Goal: Contribute content: Add original content to the website for others to see

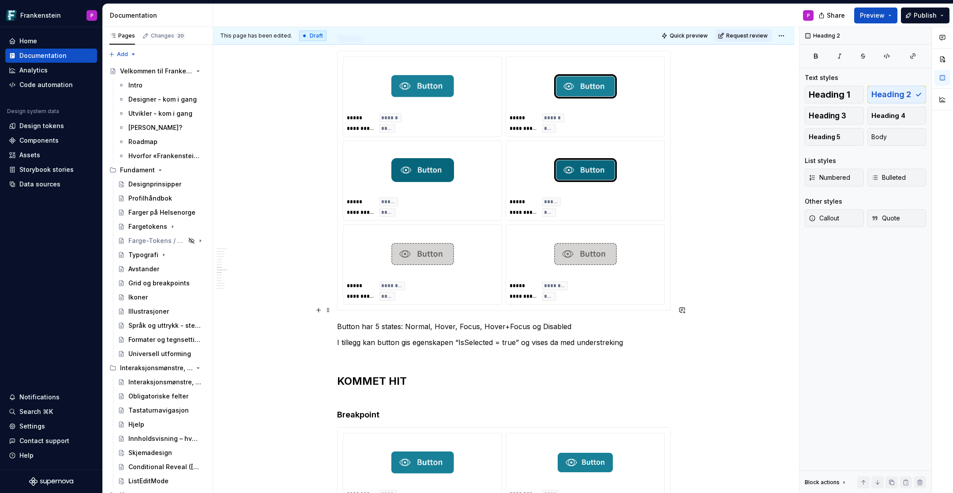
scroll to position [2516, 0]
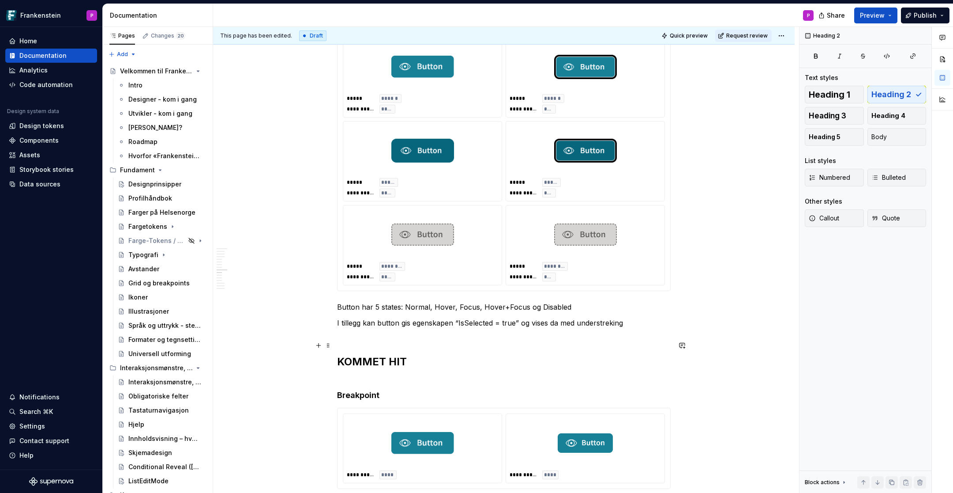
click at [361, 354] on h2 "KOMMET HIT" at bounding box center [504, 368] width 334 height 28
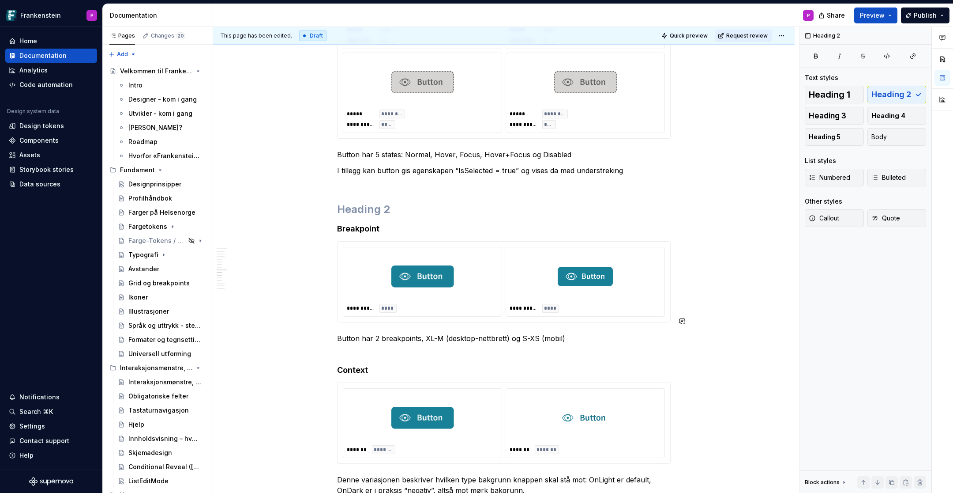
scroll to position [2676, 0]
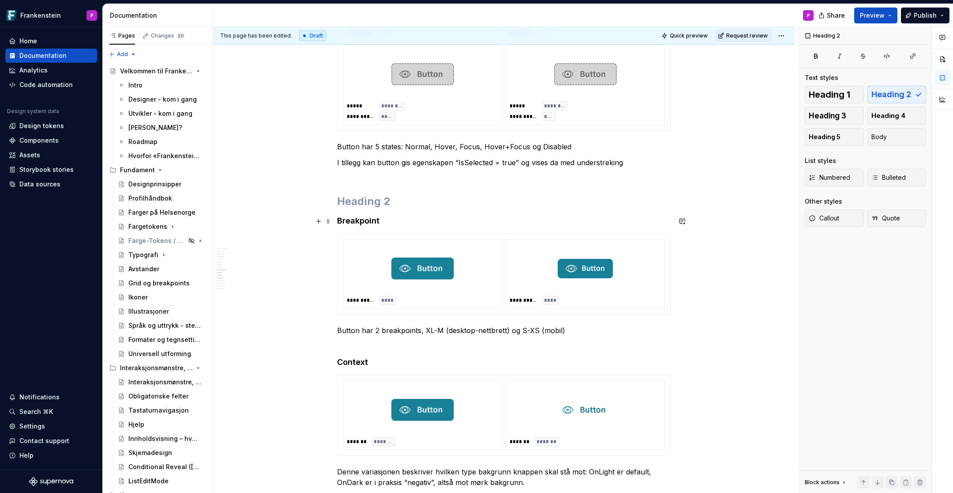
click at [463, 274] on div at bounding box center [422, 268] width 151 height 51
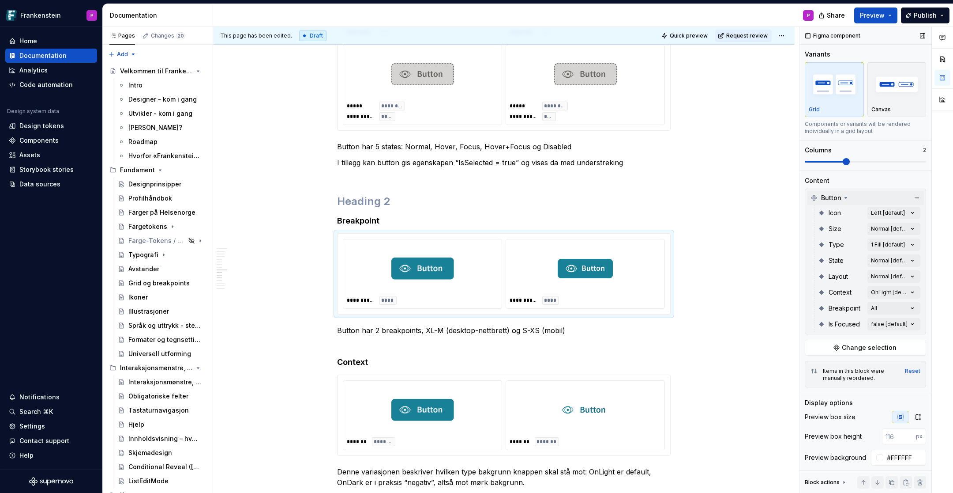
click at [843, 199] on icon at bounding box center [846, 197] width 7 height 7
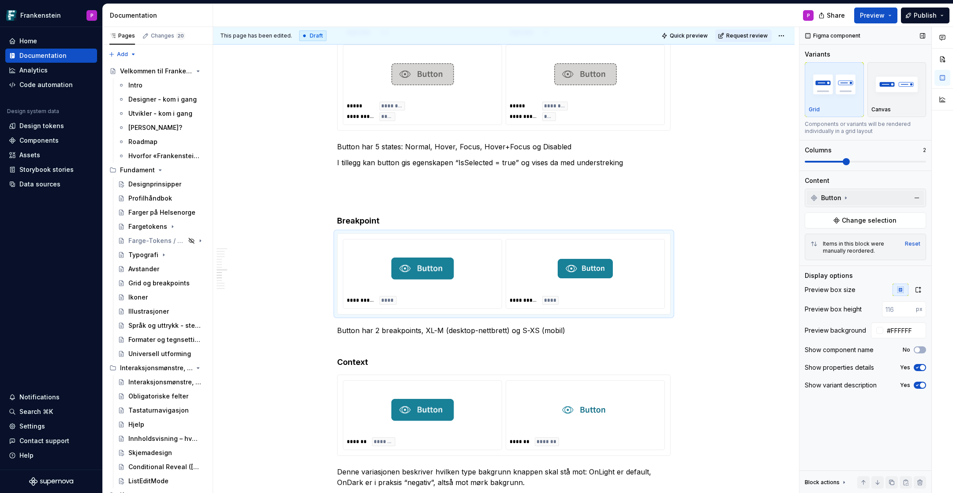
click at [843, 199] on icon at bounding box center [846, 197] width 7 height 7
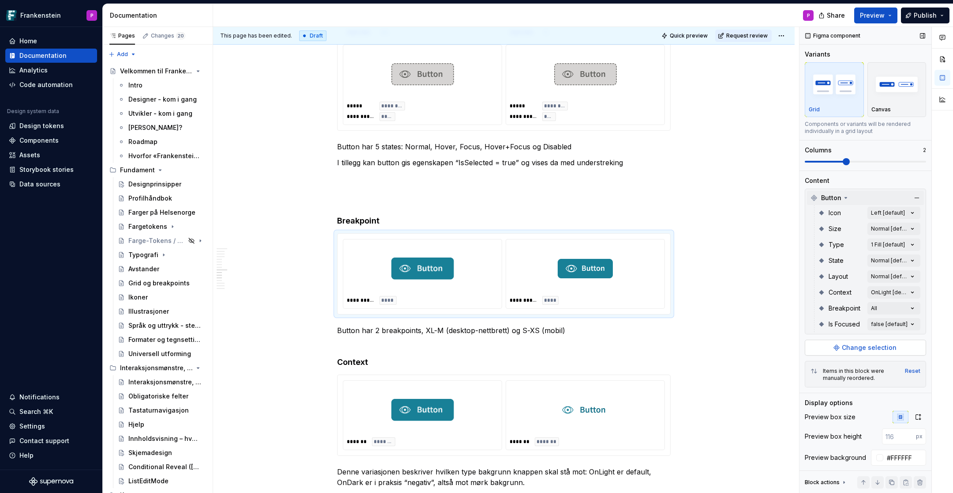
click at [850, 348] on span "Change selection" at bounding box center [869, 347] width 55 height 9
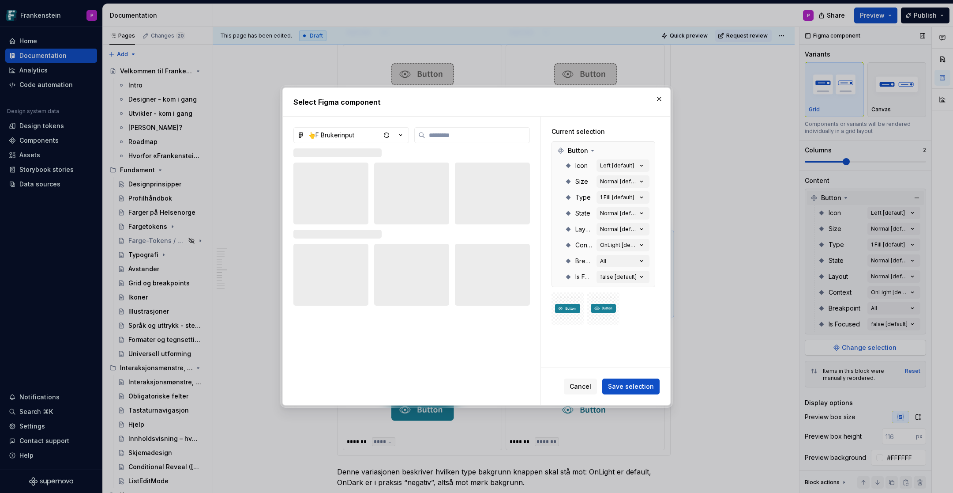
type textarea "*"
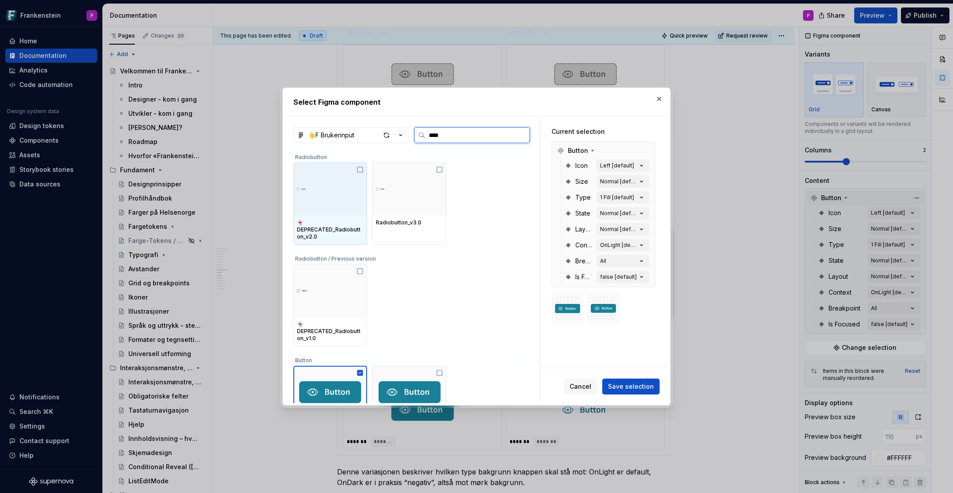
type input "*****"
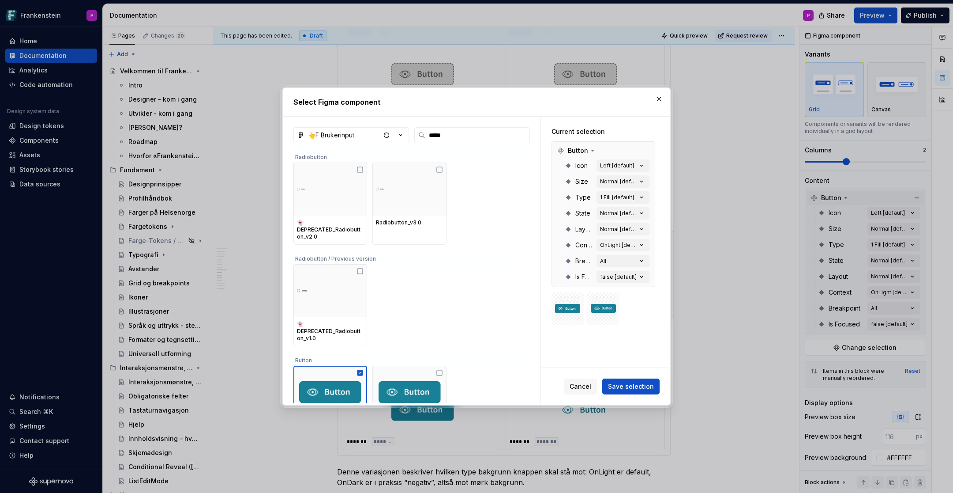
scroll to position [30, 0]
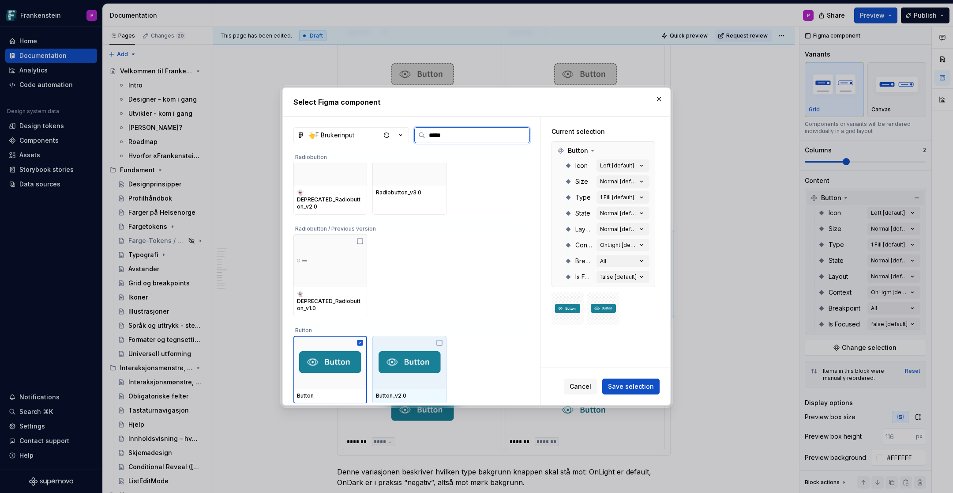
click at [416, 338] on div at bounding box center [409, 361] width 74 height 53
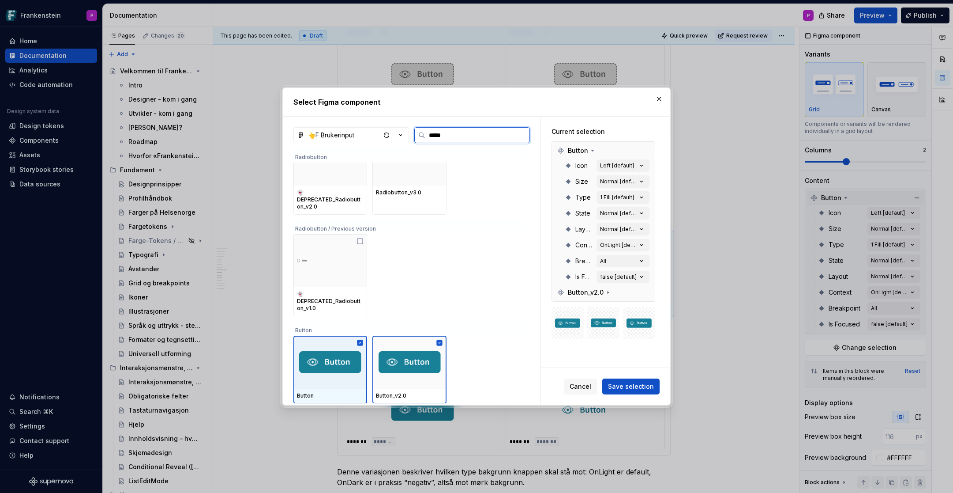
click at [344, 343] on div at bounding box center [330, 361] width 74 height 53
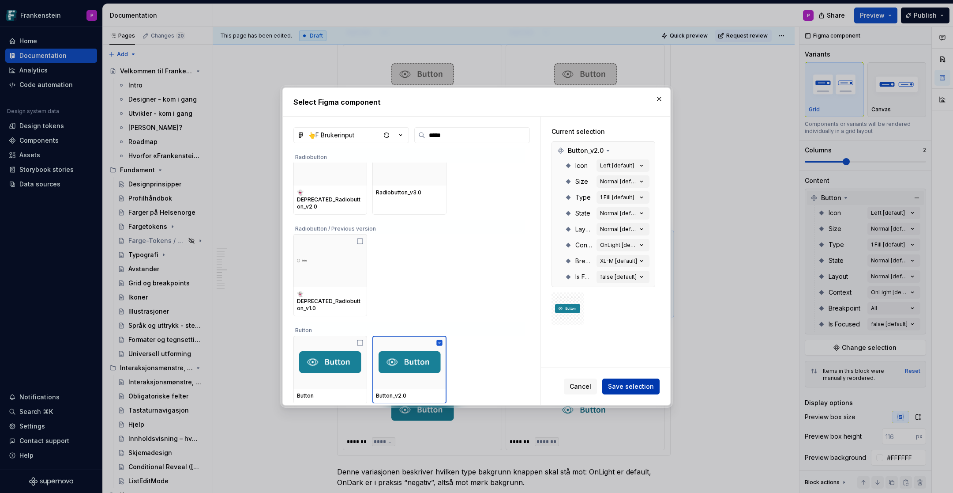
click at [631, 384] on span "Save selection" at bounding box center [631, 386] width 46 height 9
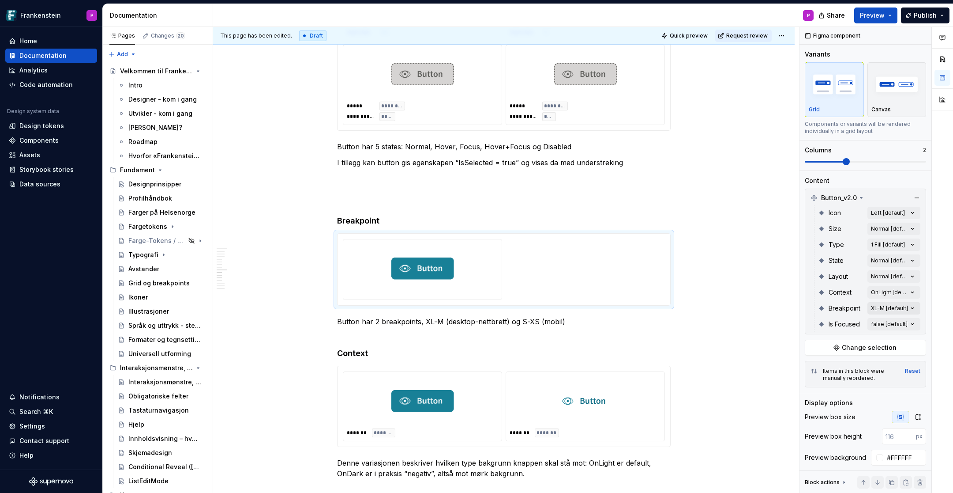
click at [907, 306] on div "Comments Open comments No comments yet Select ‘Comment’ from the block context …" at bounding box center [877, 260] width 154 height 466
click at [914, 322] on button "button" at bounding box center [909, 322] width 12 height 7
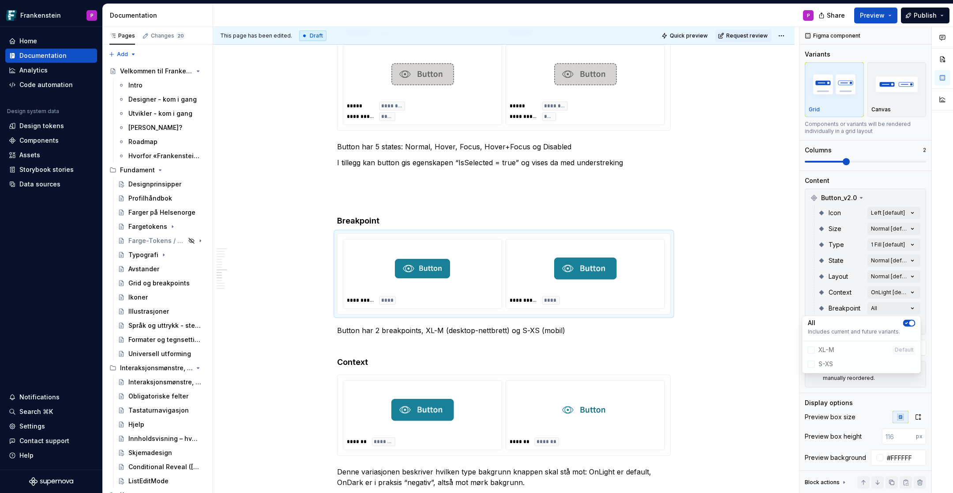
click at [528, 260] on html "Frankenstein P Home Documentation Analytics Code automation Design system data …" at bounding box center [476, 246] width 953 height 493
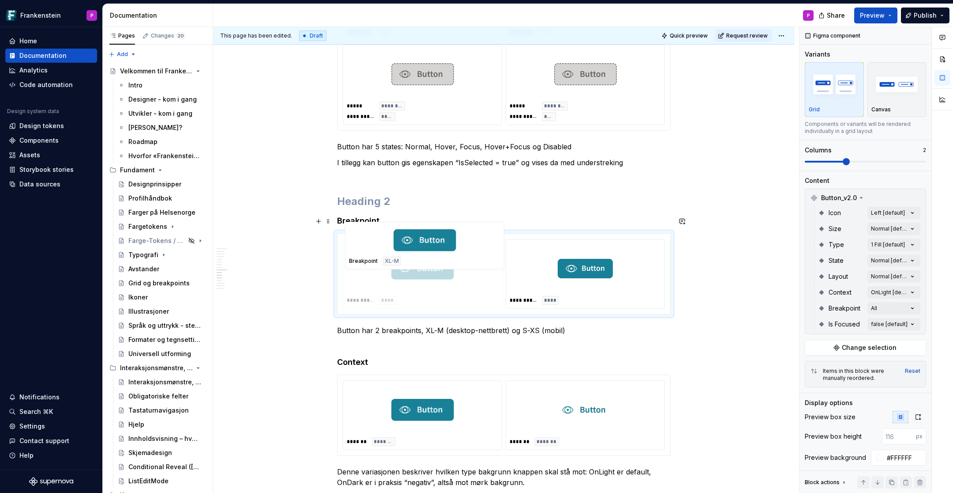
drag, startPoint x: 533, startPoint y: 256, endPoint x: 356, endPoint y: 276, distance: 178.5
click at [356, 276] on body "Frankenstein P Home Documentation Analytics Code automation Design system data …" at bounding box center [476, 246] width 953 height 493
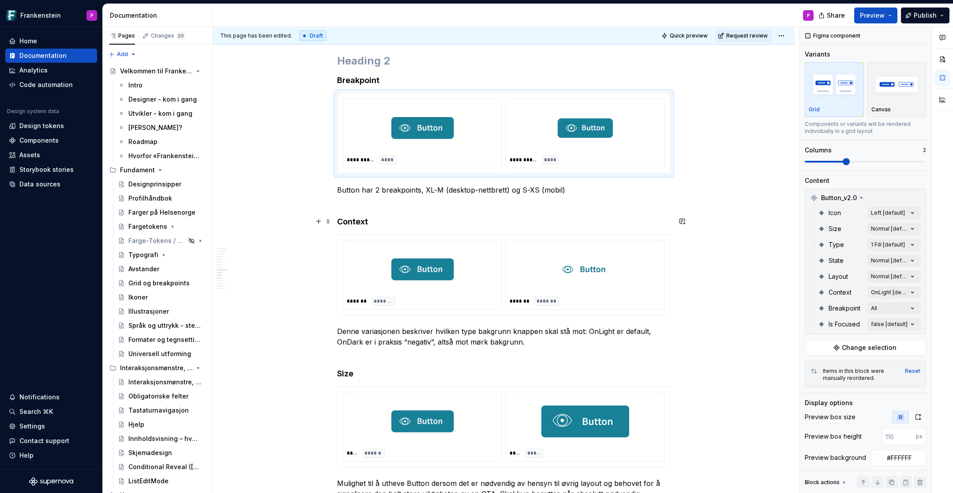
scroll to position [2817, 0]
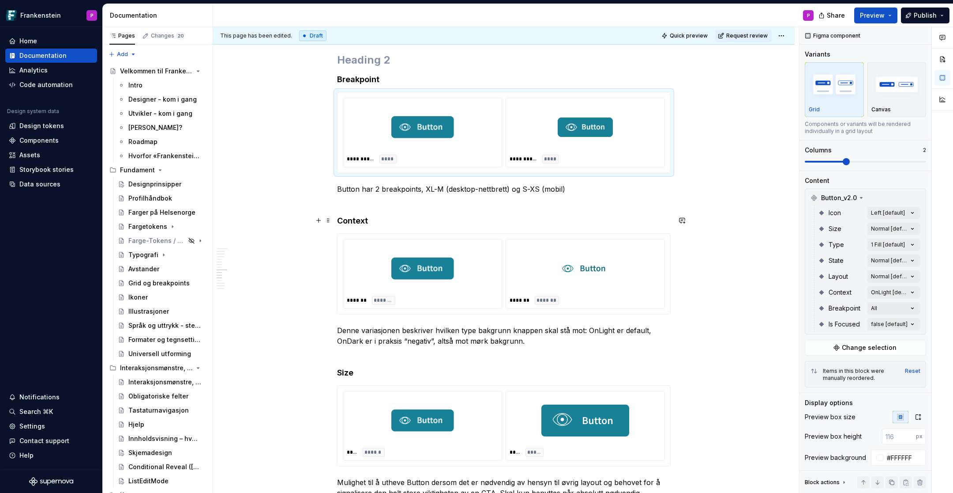
click at [442, 296] on div "******* *******" at bounding box center [422, 300] width 151 height 9
click at [847, 346] on span "Change selection" at bounding box center [869, 347] width 55 height 9
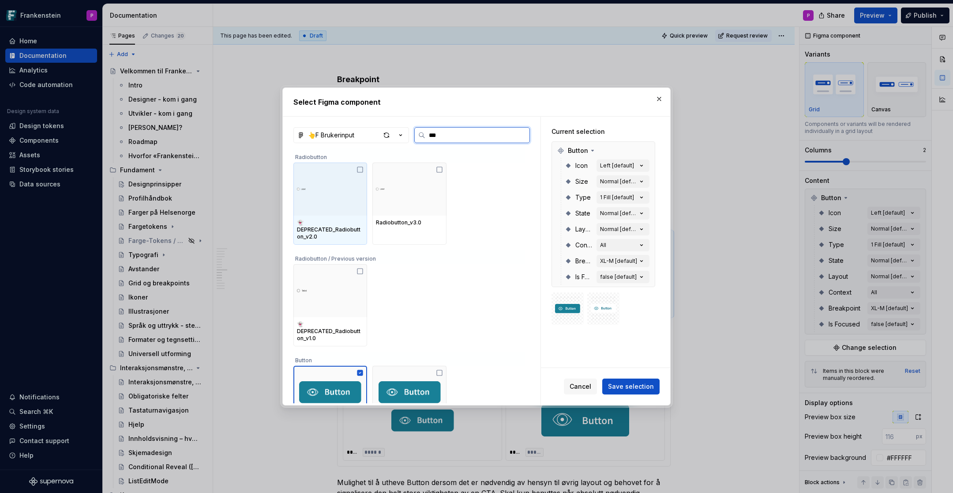
type input "****"
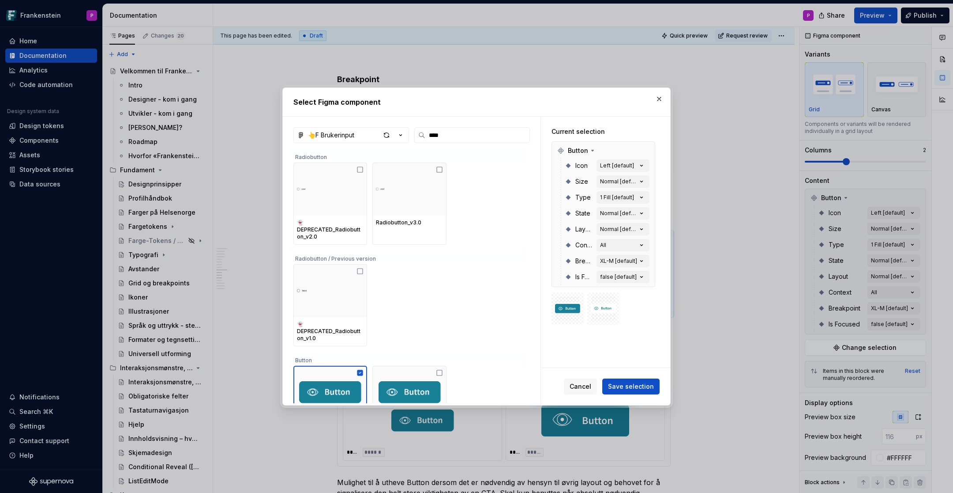
scroll to position [30, 0]
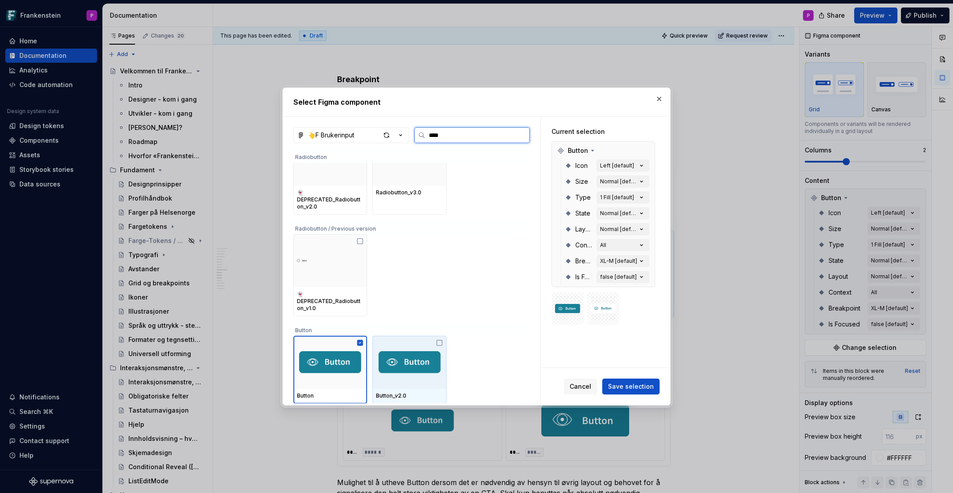
click at [403, 346] on div at bounding box center [409, 361] width 74 height 53
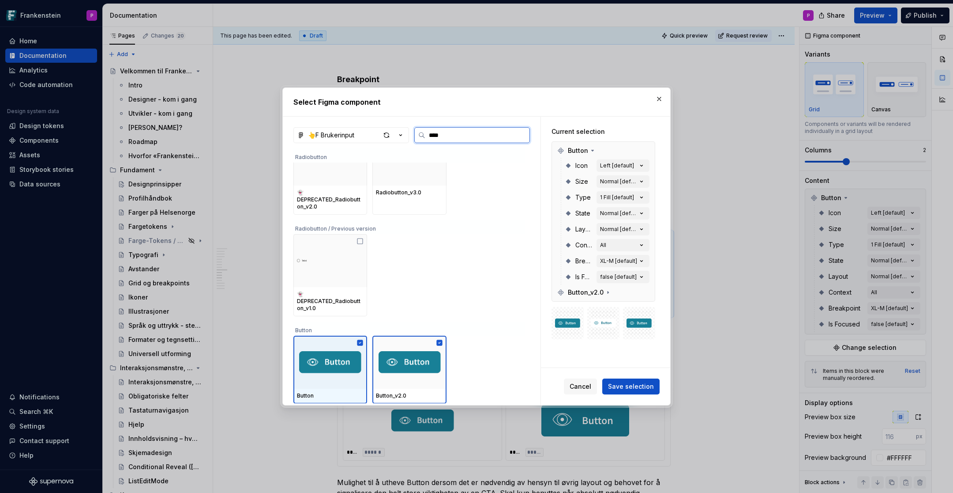
click at [338, 341] on div at bounding box center [330, 361] width 74 height 53
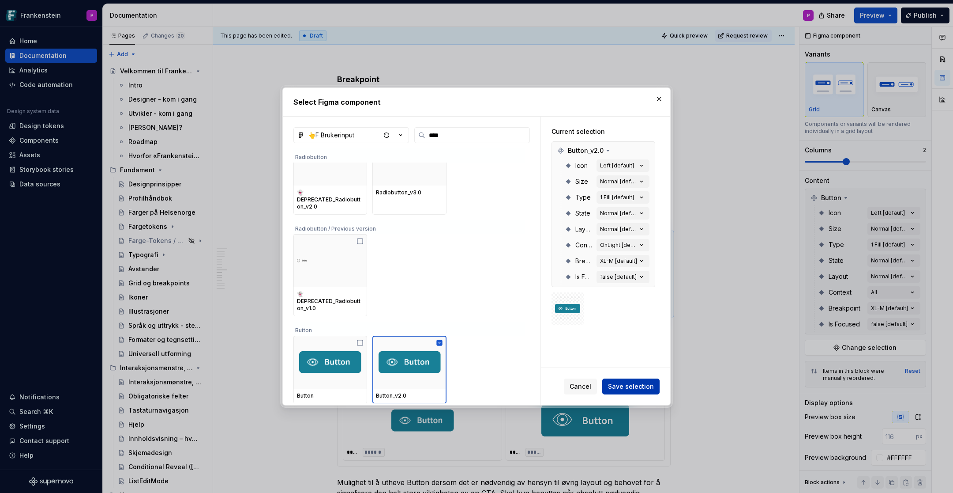
click at [636, 383] on span "Save selection" at bounding box center [631, 386] width 46 height 9
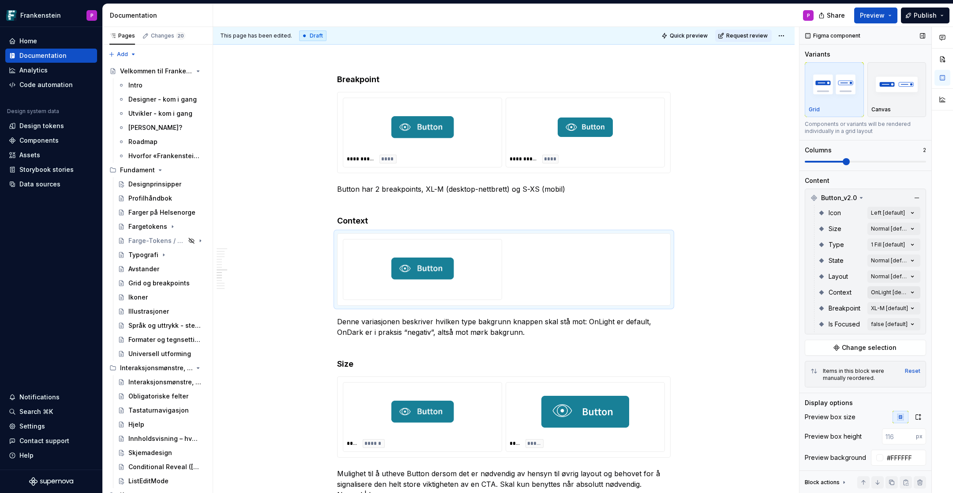
click at [914, 291] on div "Comments Open comments No comments yet Select ‘Comment’ from the block context …" at bounding box center [877, 260] width 154 height 466
click at [913, 305] on button "button" at bounding box center [909, 306] width 12 height 7
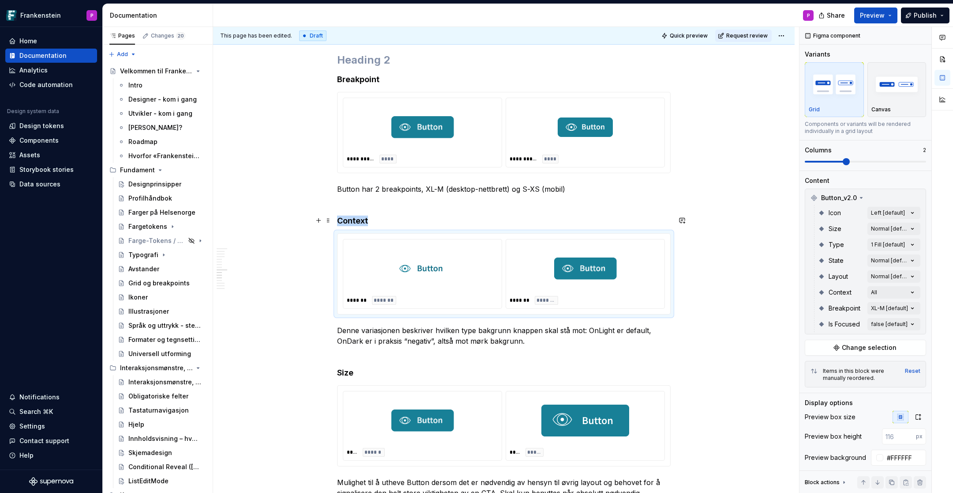
click at [542, 266] on div at bounding box center [585, 268] width 151 height 51
click at [538, 267] on div at bounding box center [585, 268] width 151 height 51
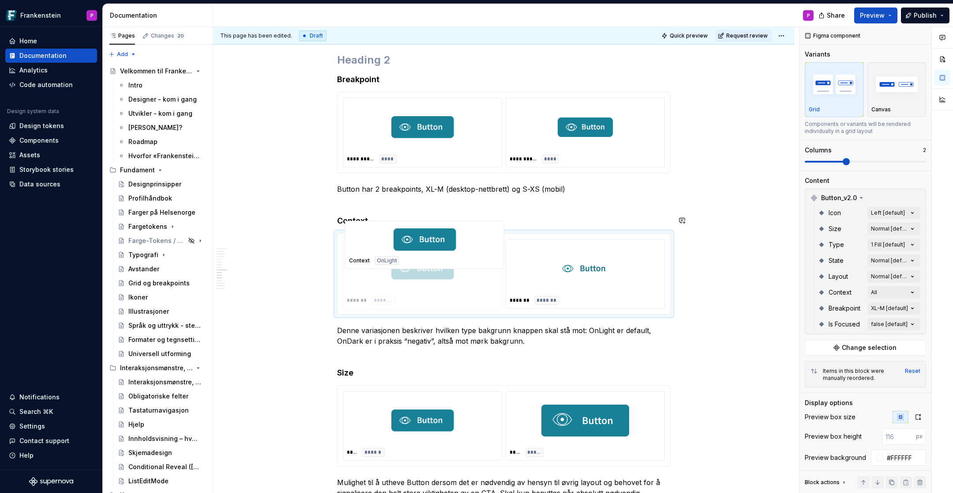
drag, startPoint x: 535, startPoint y: 257, endPoint x: 416, endPoint y: 272, distance: 120.2
click at [416, 272] on body "Frankenstein P Home Documentation Analytics Code automation Design system data …" at bounding box center [476, 246] width 953 height 493
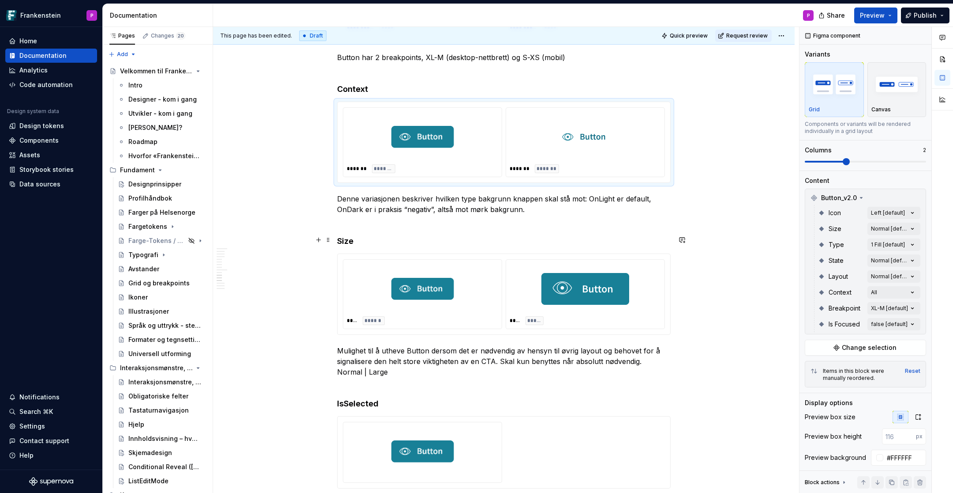
scroll to position [2975, 0]
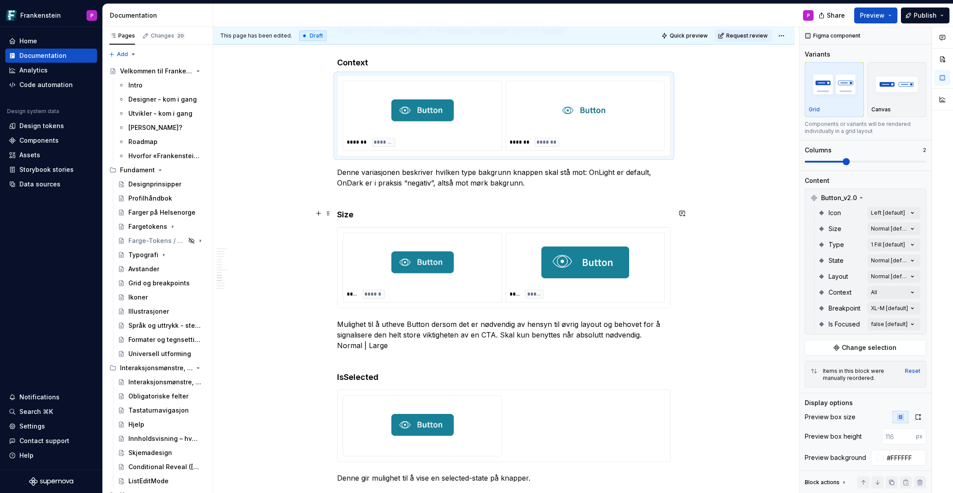
click at [482, 237] on div at bounding box center [422, 262] width 151 height 51
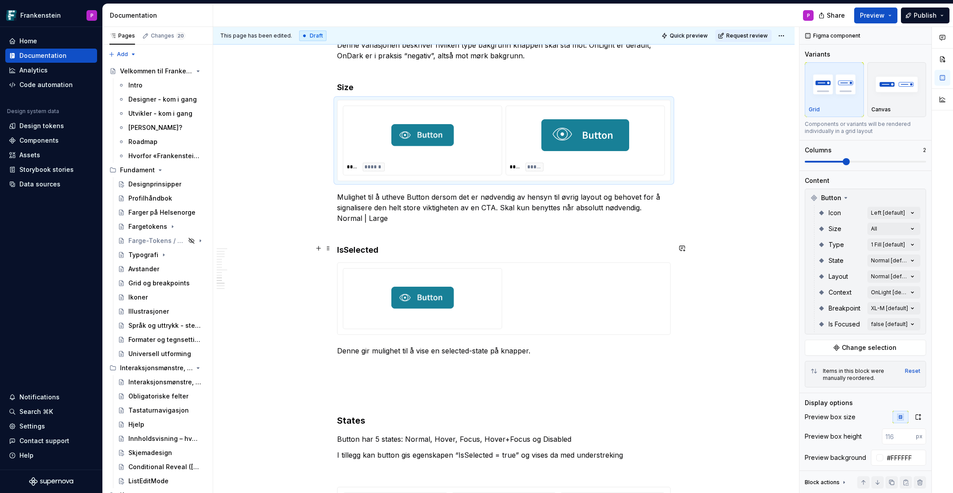
scroll to position [3101, 0]
click at [448, 283] on img at bounding box center [422, 299] width 63 height 44
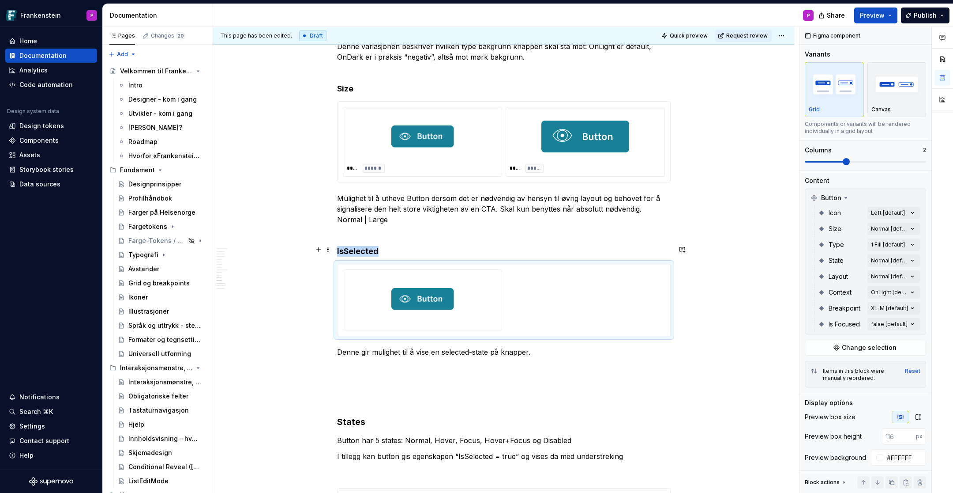
click at [411, 278] on img at bounding box center [422, 299] width 63 height 44
click at [427, 282] on img at bounding box center [422, 299] width 63 height 44
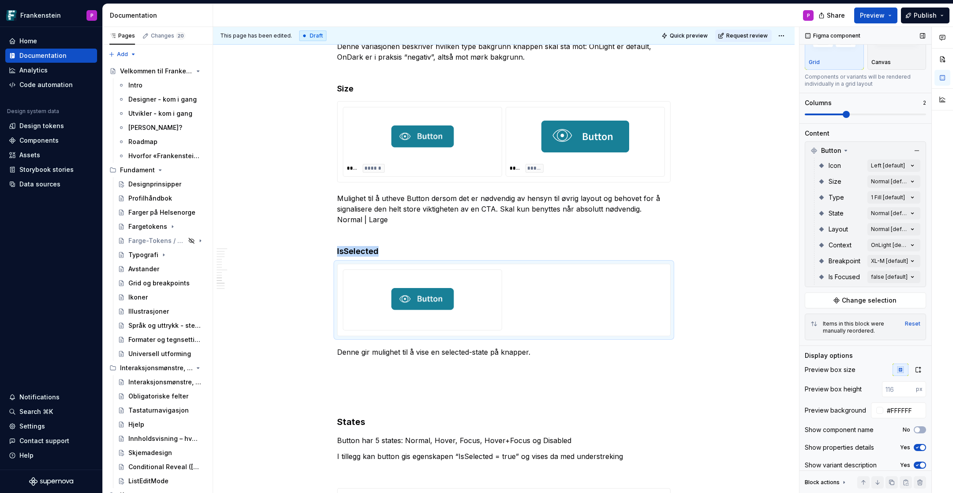
scroll to position [30, 0]
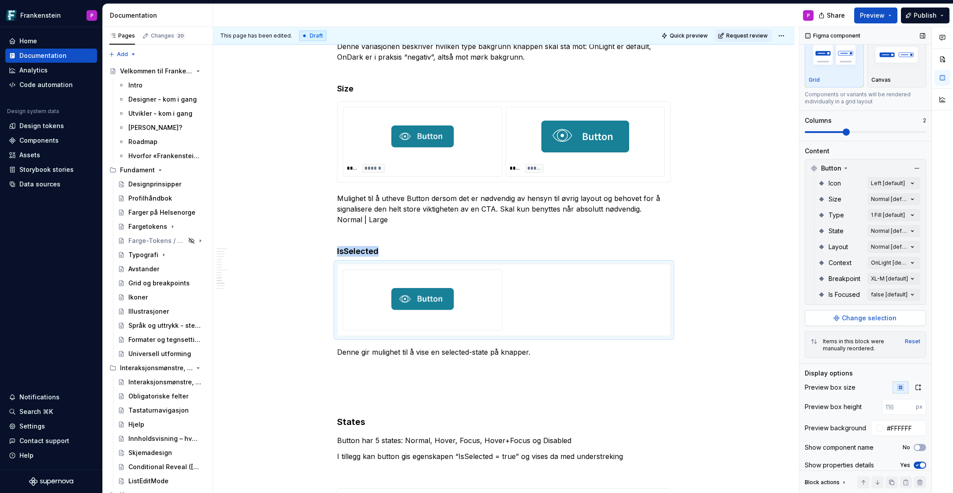
click at [843, 317] on button "Change selection" at bounding box center [865, 318] width 121 height 16
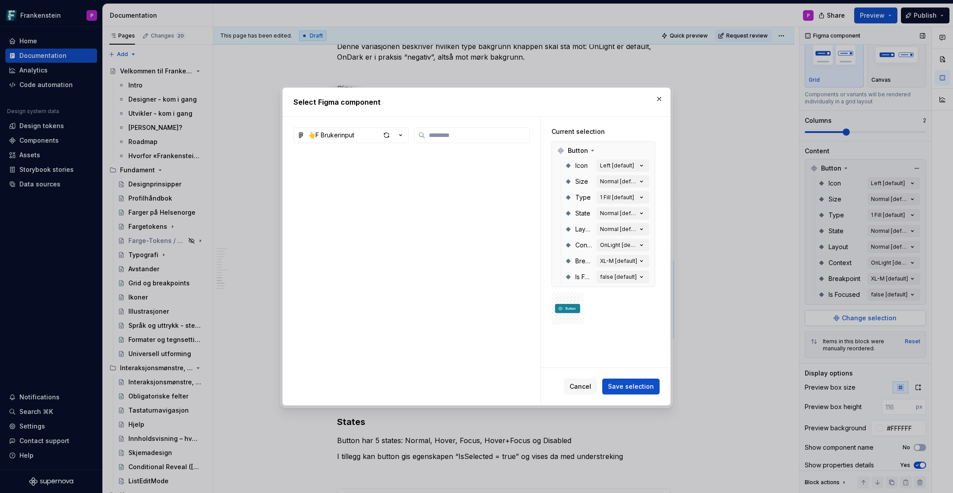
type textarea "*"
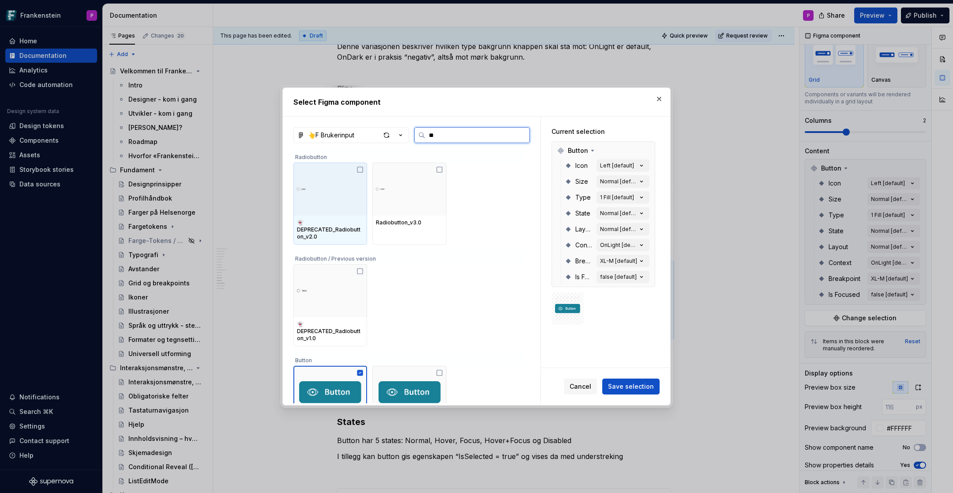
type input "***"
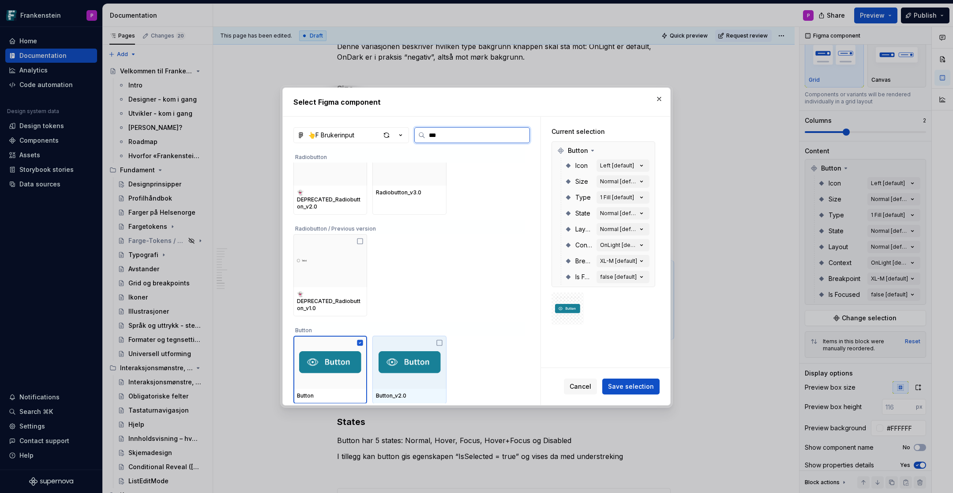
click at [414, 346] on div at bounding box center [409, 361] width 74 height 53
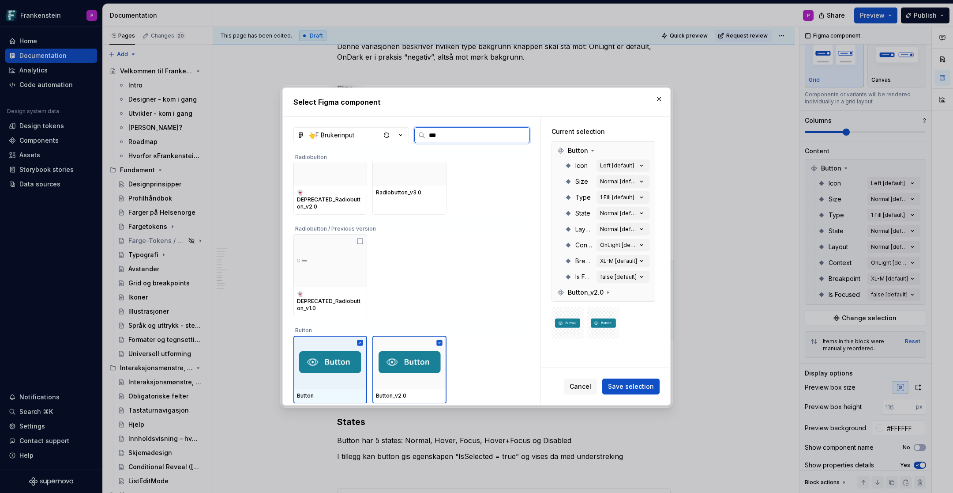
click at [334, 347] on div at bounding box center [330, 361] width 74 height 53
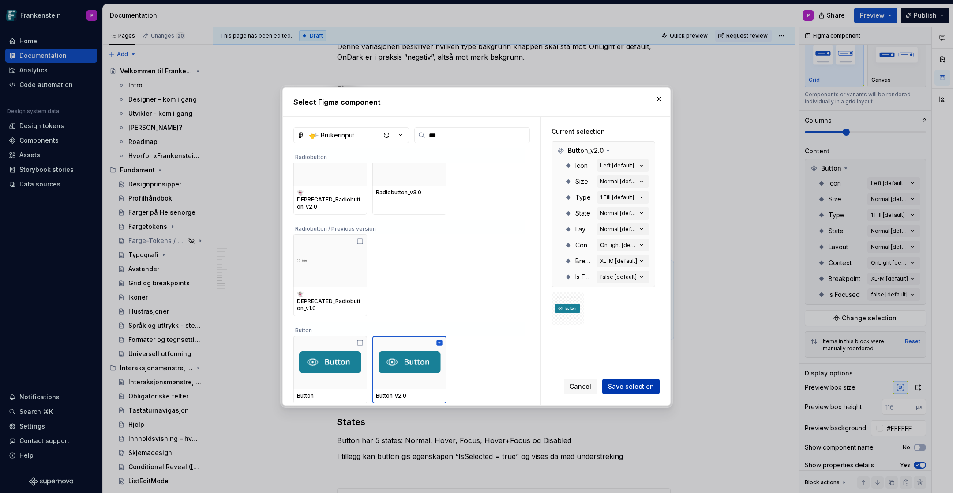
click at [630, 384] on span "Save selection" at bounding box center [631, 386] width 46 height 9
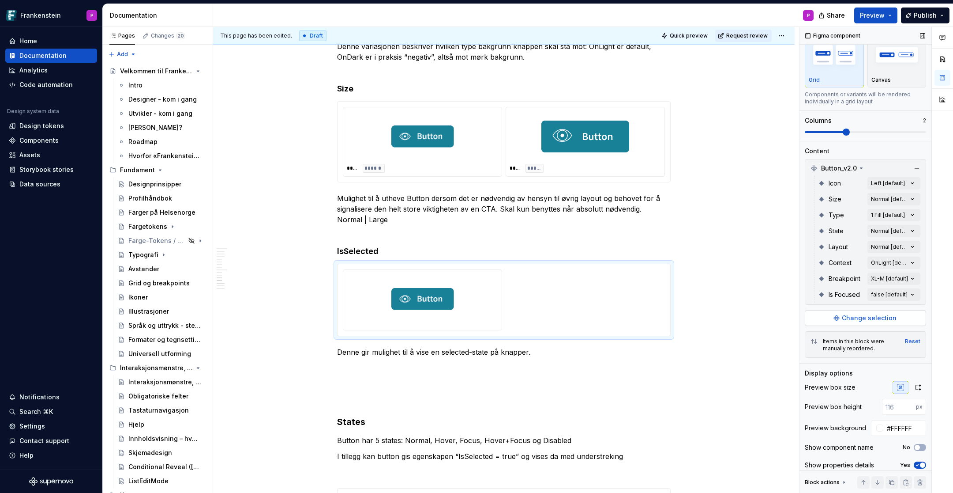
click at [837, 315] on button "Change selection" at bounding box center [865, 318] width 121 height 16
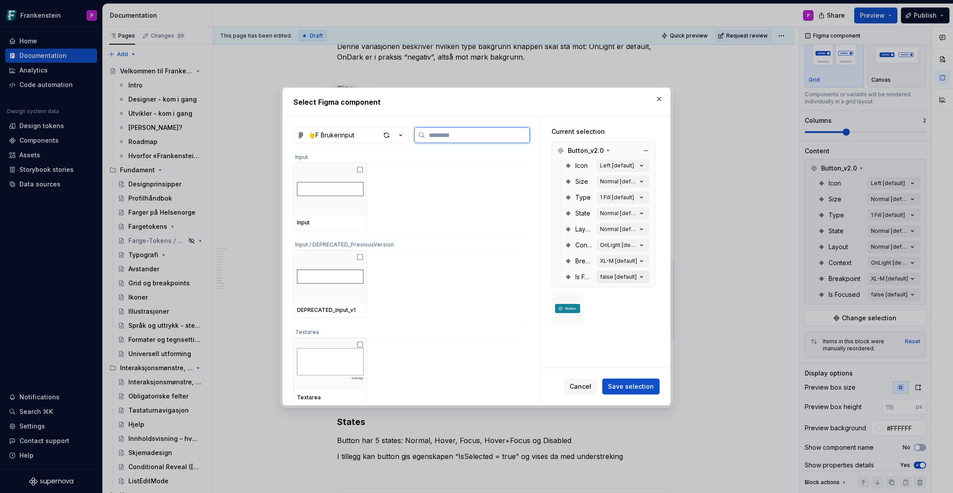
click at [644, 276] on icon "button" at bounding box center [641, 276] width 9 height 9
click at [659, 99] on button "button" at bounding box center [659, 99] width 12 height 12
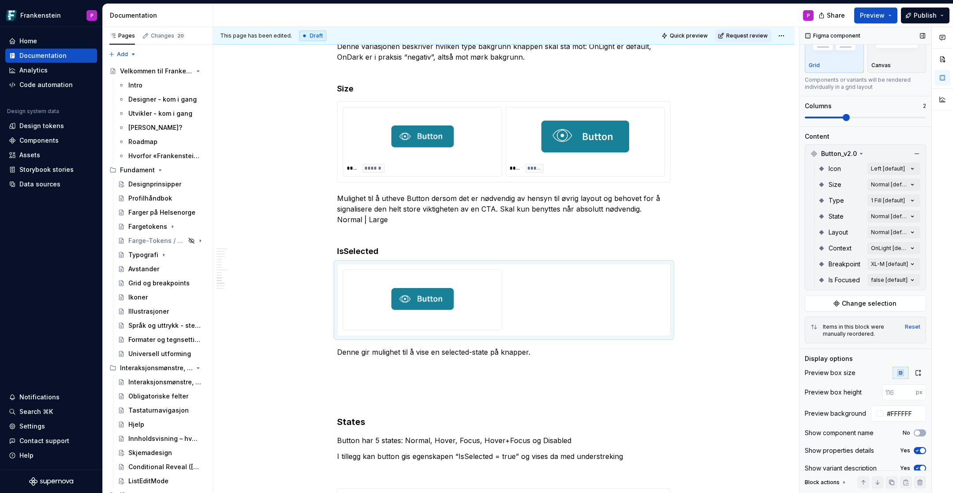
scroll to position [52, 0]
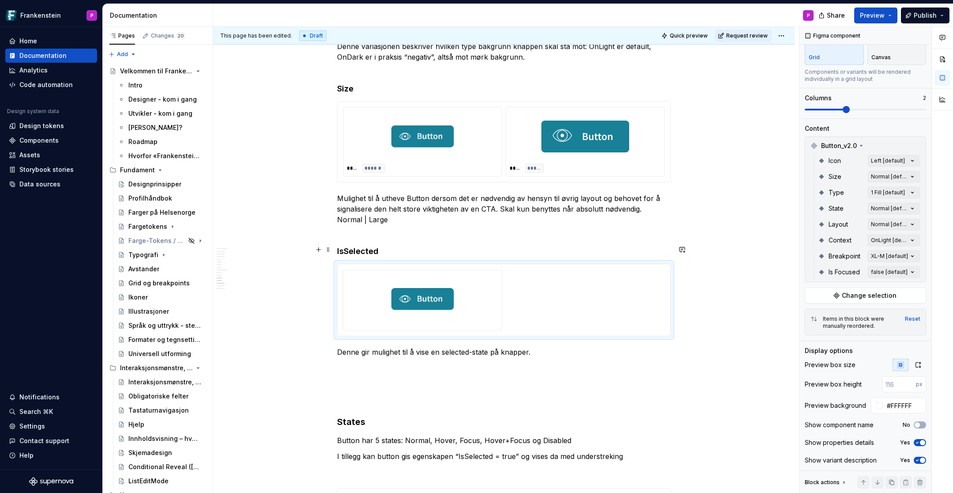
click at [440, 283] on img at bounding box center [422, 299] width 63 height 44
click at [914, 207] on div "Comments Open comments No comments yet Select ‘Comment’ from the block context …" at bounding box center [877, 260] width 154 height 466
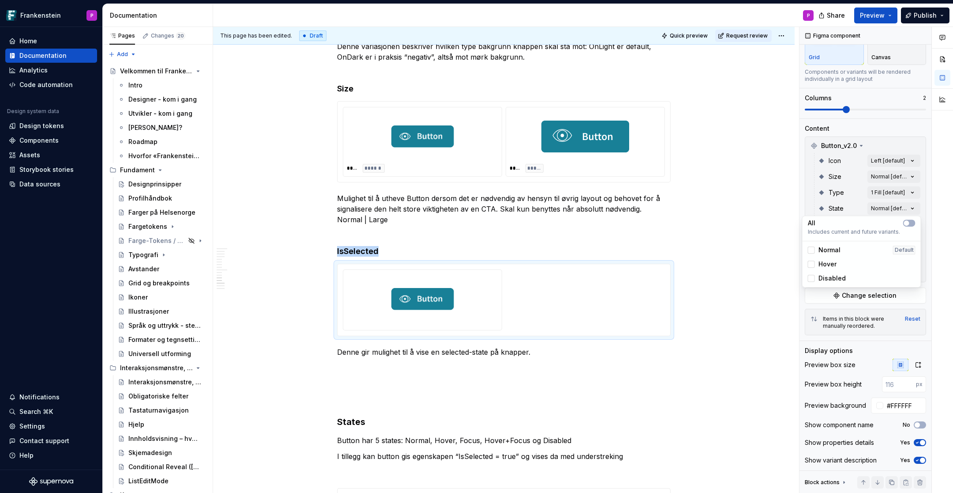
click at [922, 202] on div "Comments Open comments No comments yet Select ‘Comment’ from the block context …" at bounding box center [877, 260] width 154 height 466
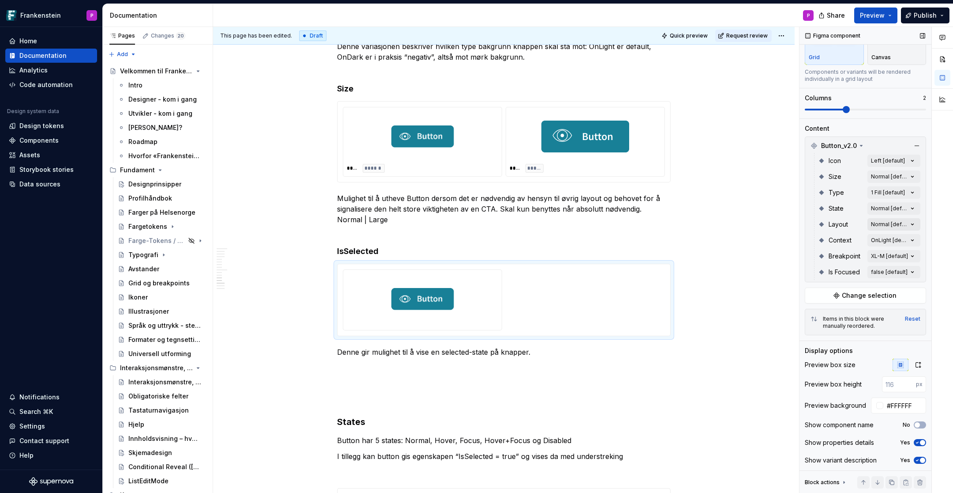
click at [917, 223] on div "Comments Open comments No comments yet Select ‘Comment’ from the block context …" at bounding box center [877, 260] width 154 height 466
click at [924, 214] on div "Comments Open comments No comments yet Select ‘Comment’ from the block context …" at bounding box center [877, 260] width 154 height 466
click at [917, 239] on div "Comments Open comments No comments yet Select ‘Comment’ from the block context …" at bounding box center [877, 260] width 154 height 466
click at [924, 229] on div "Comments Open comments No comments yet Select ‘Comment’ from the block context …" at bounding box center [877, 260] width 154 height 466
click at [916, 271] on div "Comments Open comments No comments yet Select ‘Comment’ from the block context …" at bounding box center [877, 260] width 154 height 466
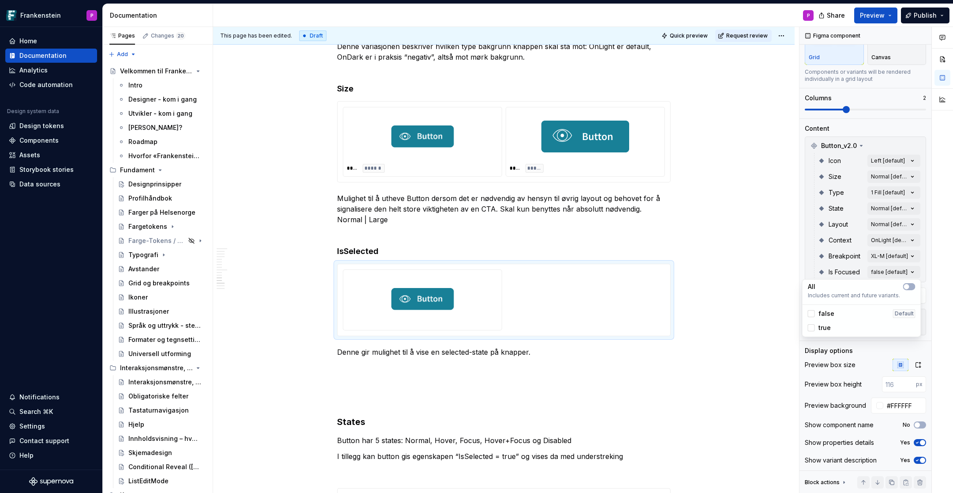
click at [921, 261] on div "Comments Open comments No comments yet Select ‘Comment’ from the block context …" at bounding box center [877, 260] width 154 height 466
click at [475, 295] on div at bounding box center [422, 298] width 151 height 51
click at [915, 318] on div "Reset" at bounding box center [912, 318] width 15 height 7
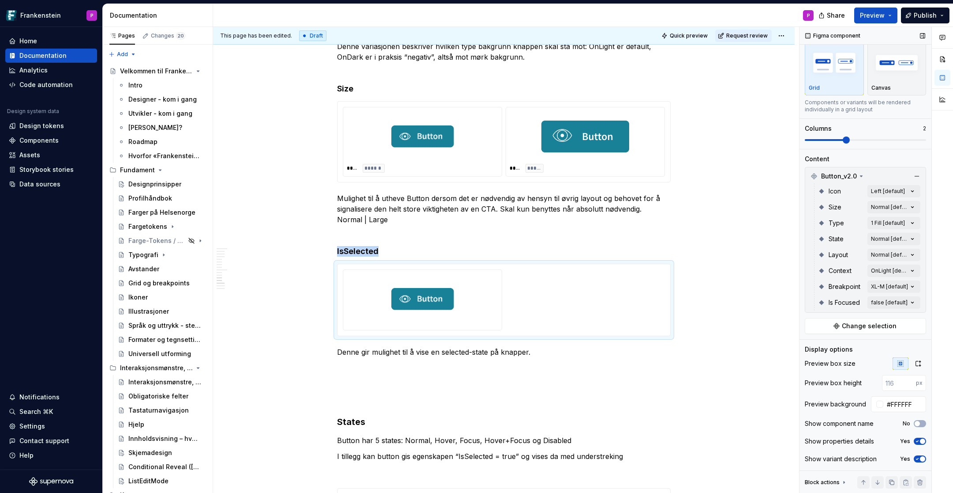
scroll to position [20, 0]
click at [860, 325] on span "Change selection" at bounding box center [869, 327] width 55 height 9
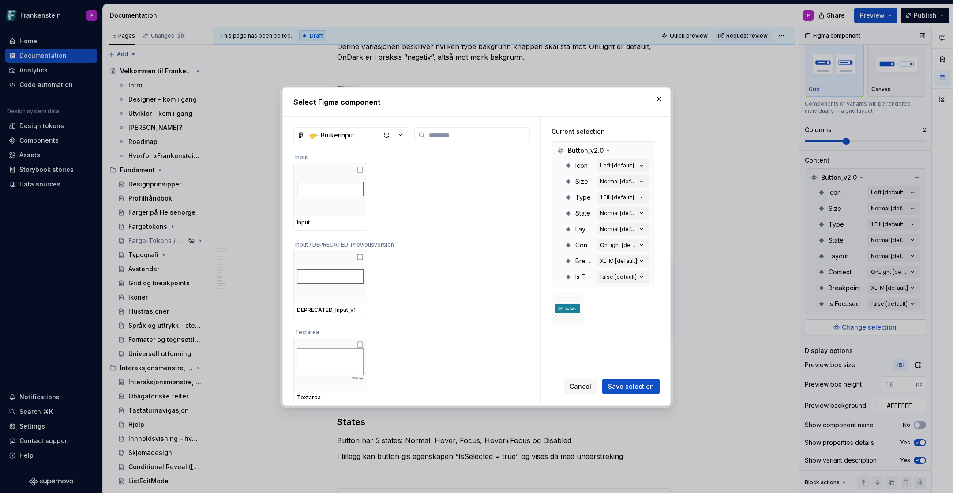
type textarea "*"
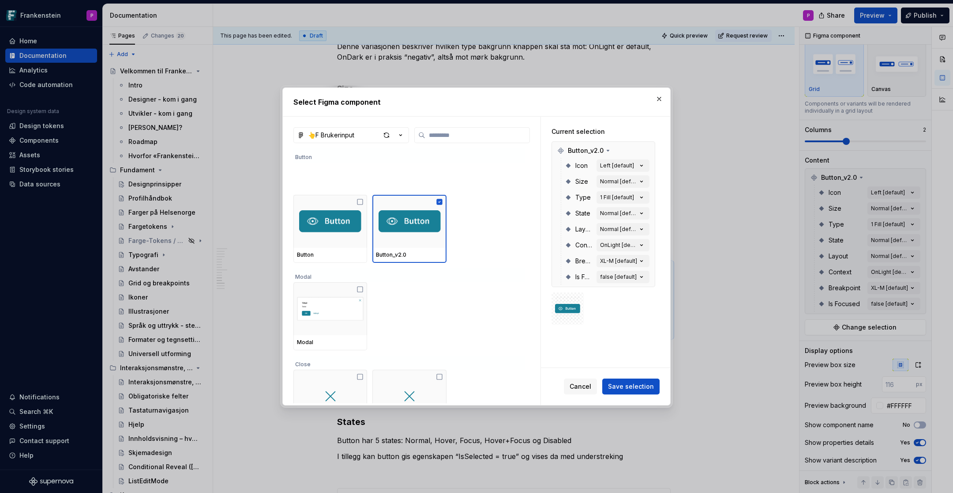
scroll to position [954, 0]
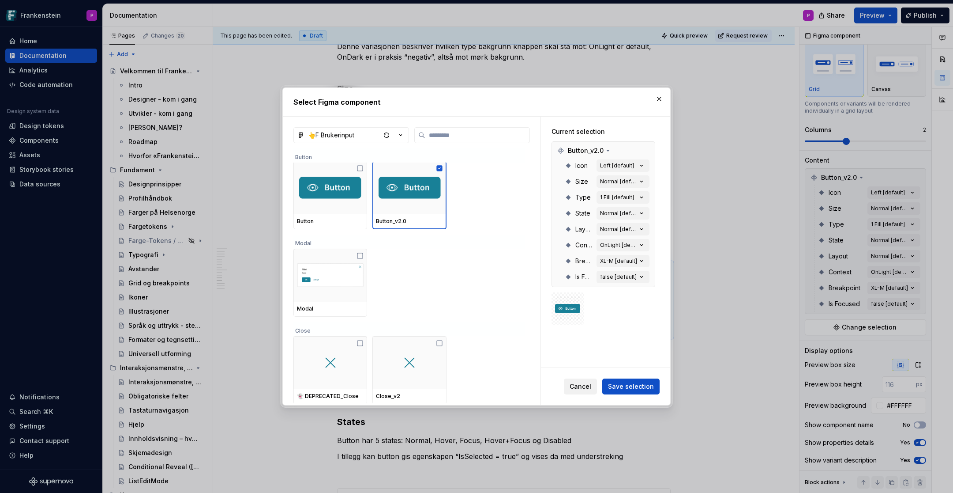
click at [585, 386] on span "Cancel" at bounding box center [581, 386] width 22 height 9
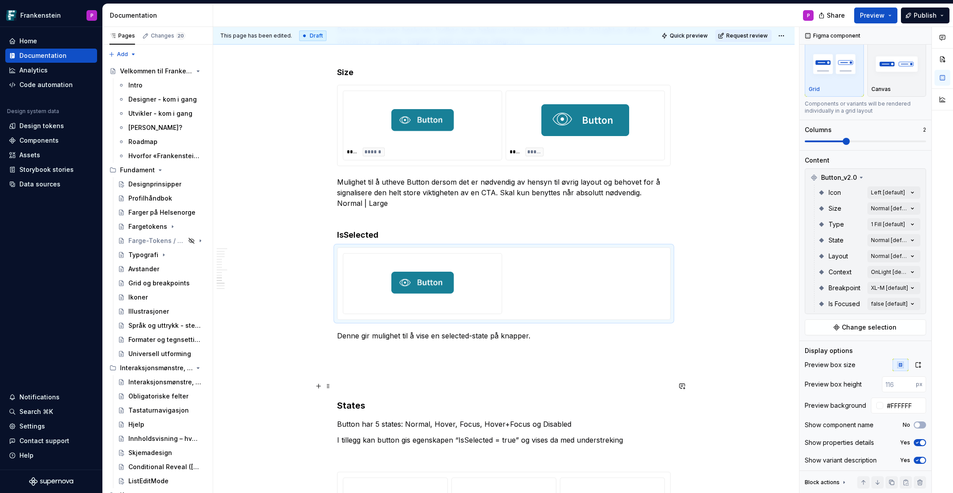
scroll to position [3109, 0]
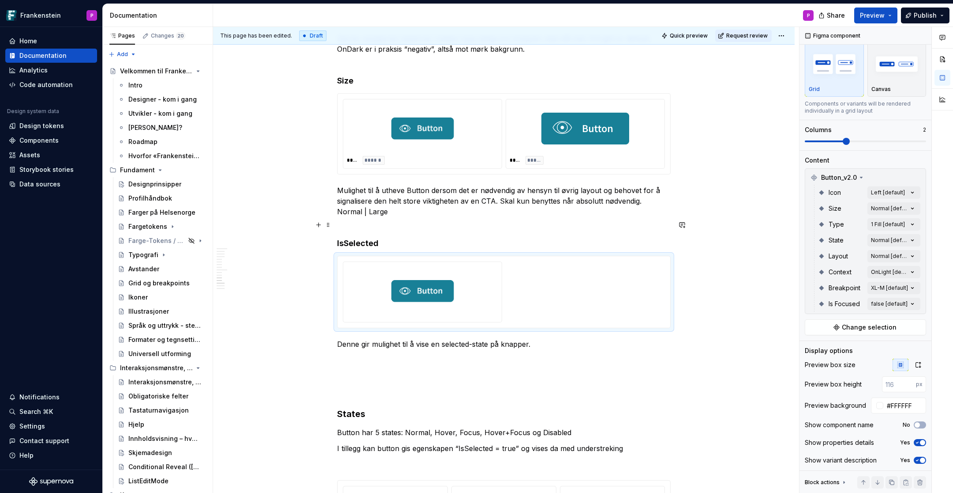
click at [394, 238] on h4 "IsSelected" at bounding box center [504, 243] width 334 height 11
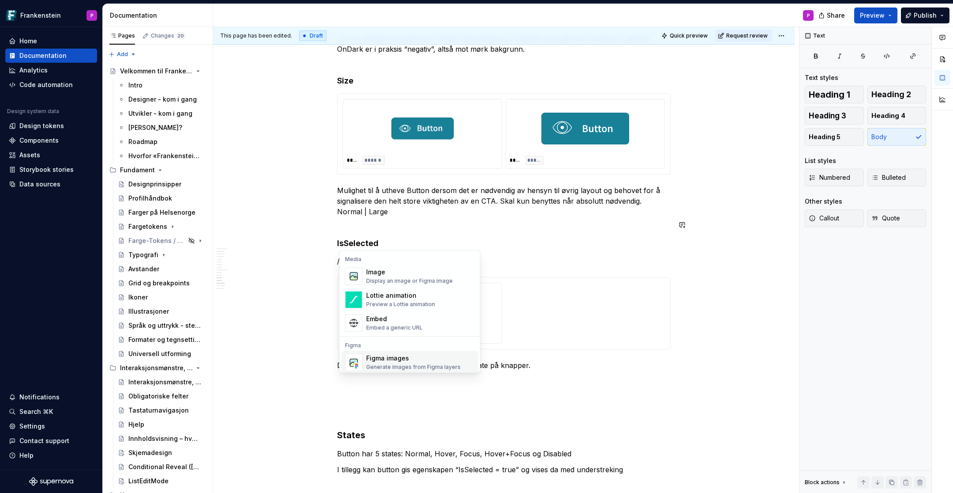
scroll to position [3, 0]
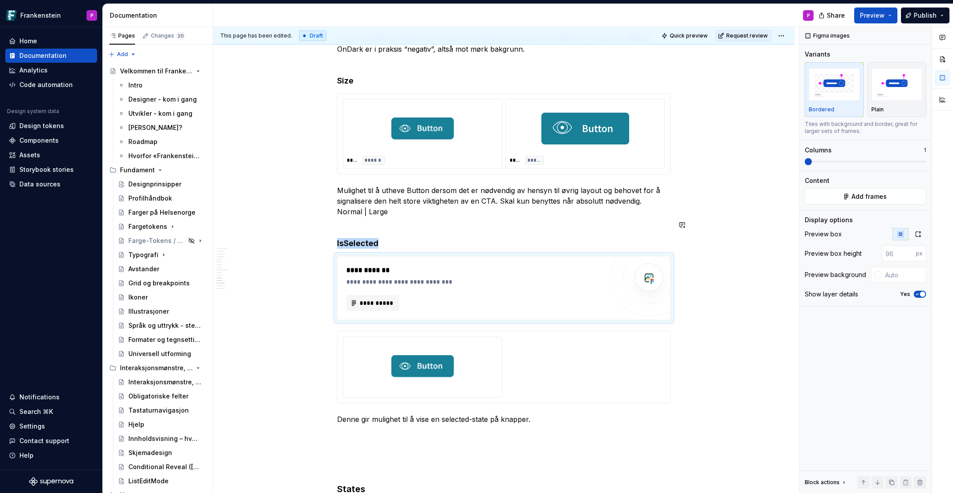
type textarea "*"
click at [377, 298] on span "**********" at bounding box center [376, 302] width 34 height 9
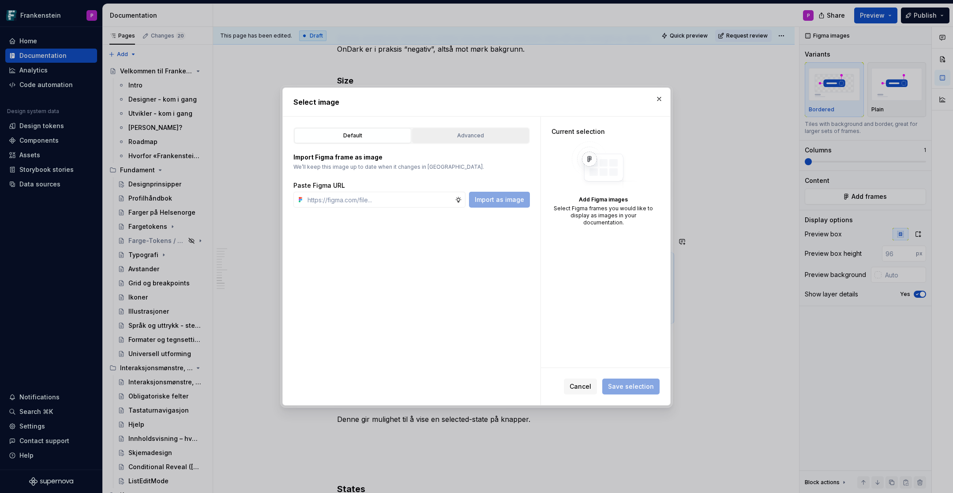
click at [450, 135] on div "Advanced" at bounding box center [470, 135] width 111 height 9
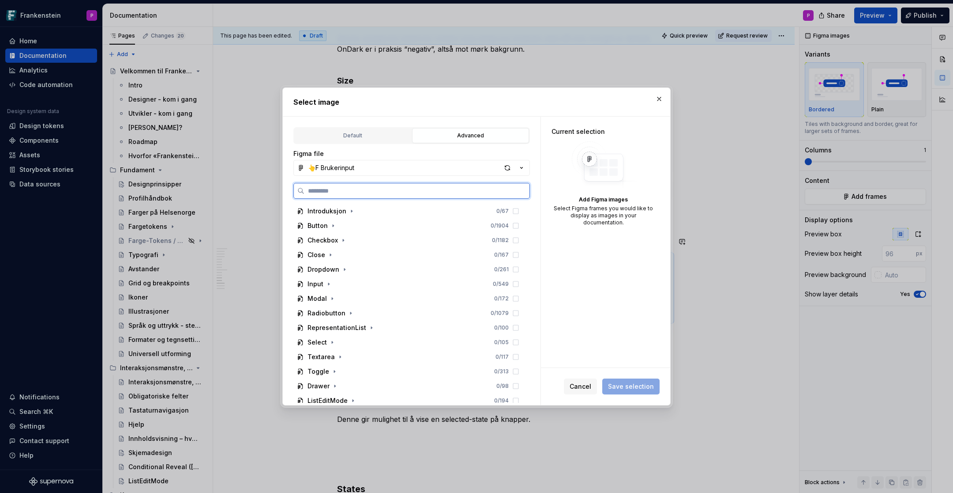
click at [361, 187] on input "search" at bounding box center [417, 190] width 225 height 9
paste input "**********"
type input "**********"
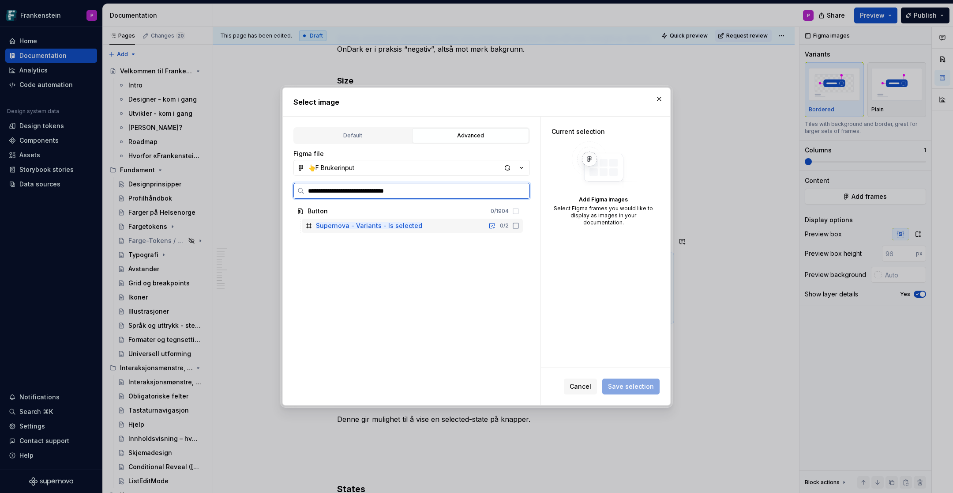
click at [363, 225] on mark "Supernova - Variants - Is selected" at bounding box center [369, 226] width 106 height 8
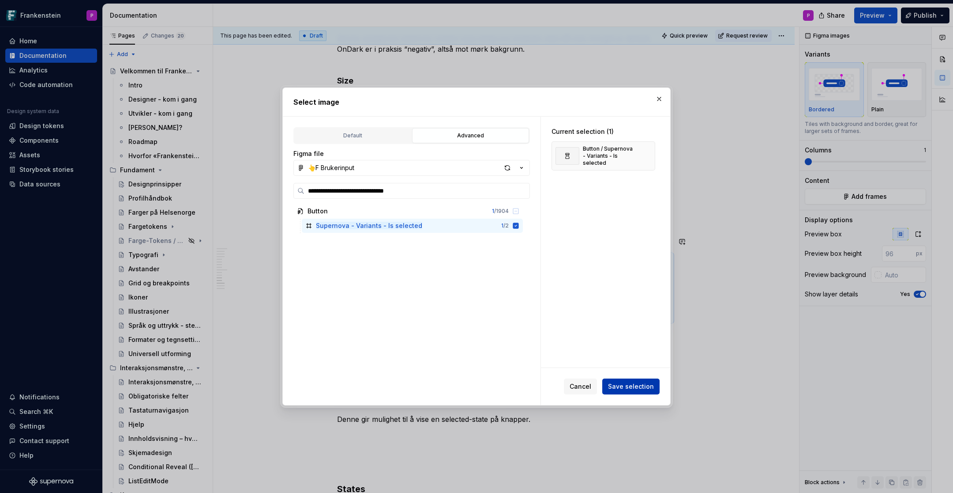
click at [618, 386] on span "Save selection" at bounding box center [631, 386] width 46 height 9
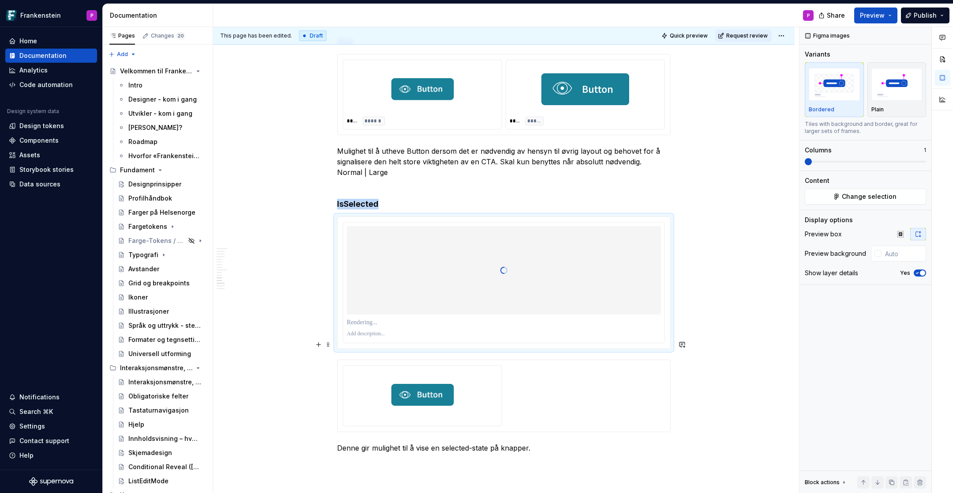
scroll to position [3149, 0]
click at [366, 372] on div at bounding box center [422, 394] width 151 height 51
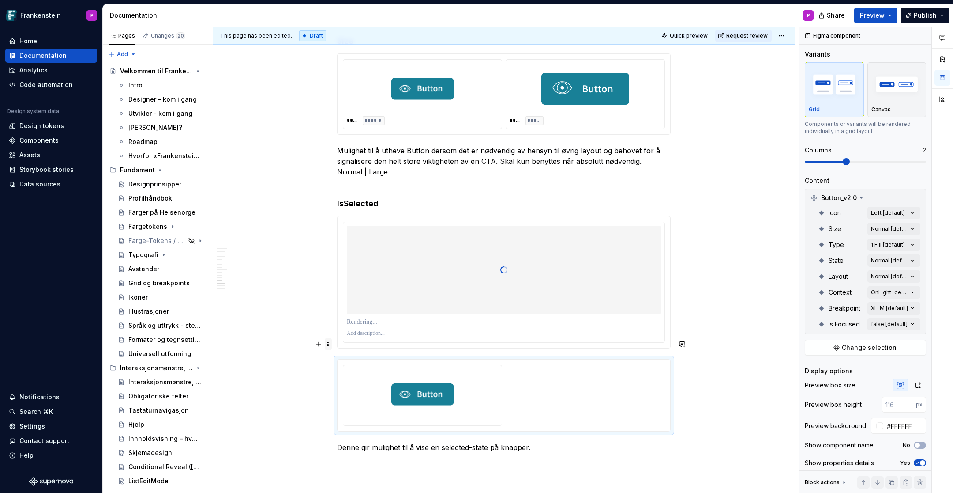
click at [331, 345] on span at bounding box center [328, 344] width 7 height 12
click at [345, 424] on div "Delete" at bounding box center [371, 421] width 57 height 9
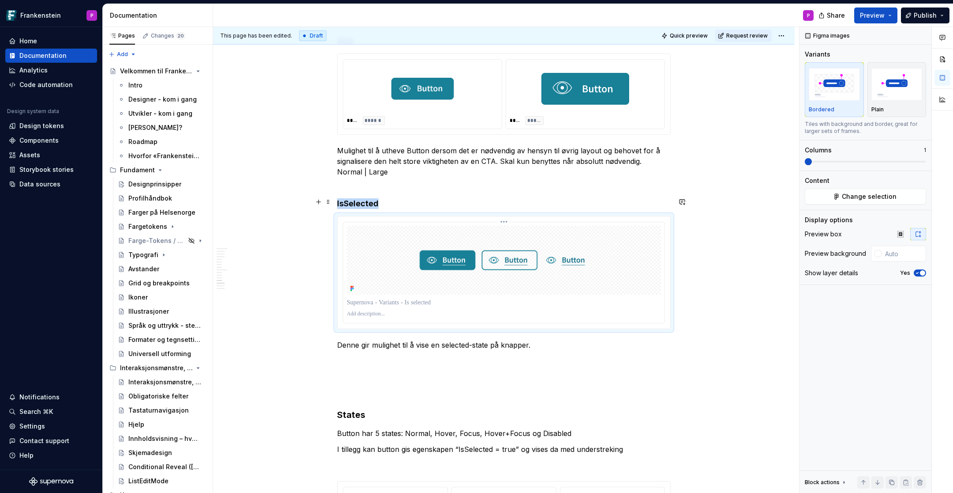
type textarea "*"
click at [878, 252] on div at bounding box center [878, 253] width 7 height 7
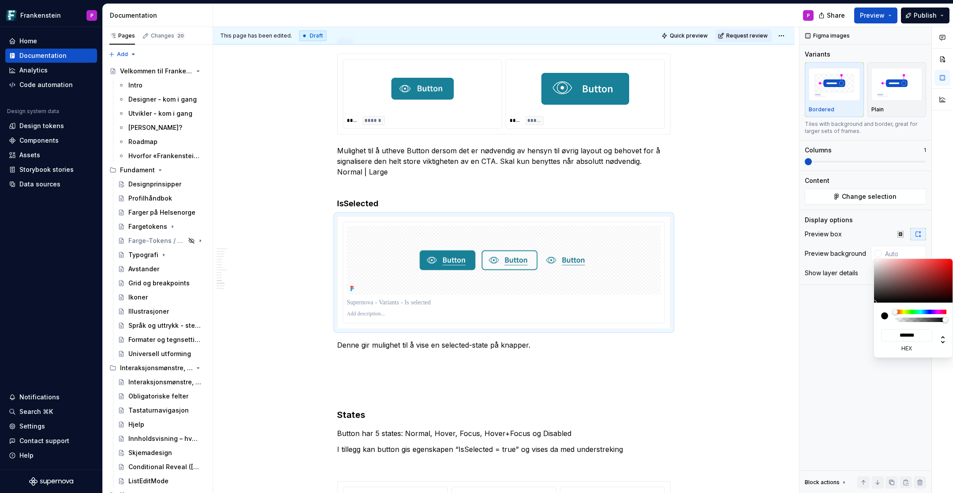
type input "#807474"
type input "*******"
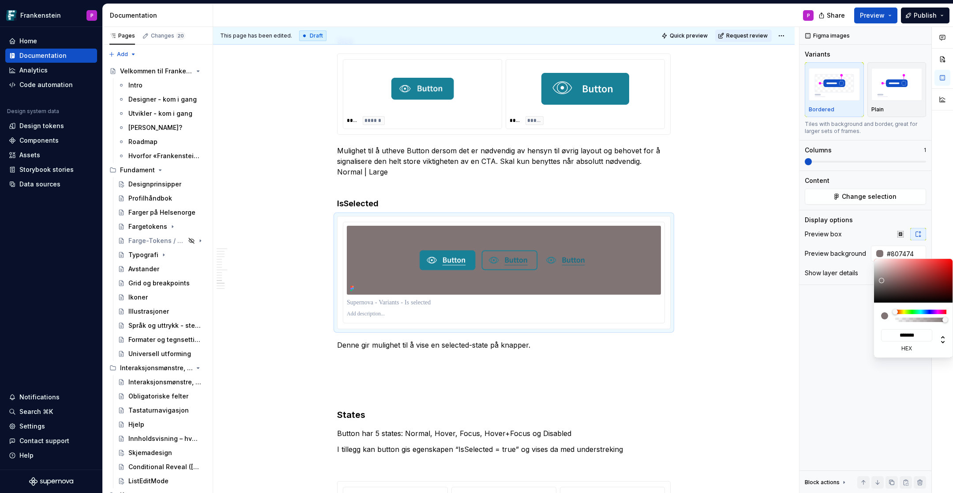
type input "#978C8C"
type input "*******"
type input "#BEB5B5"
type input "*******"
type input "#D2CCCC"
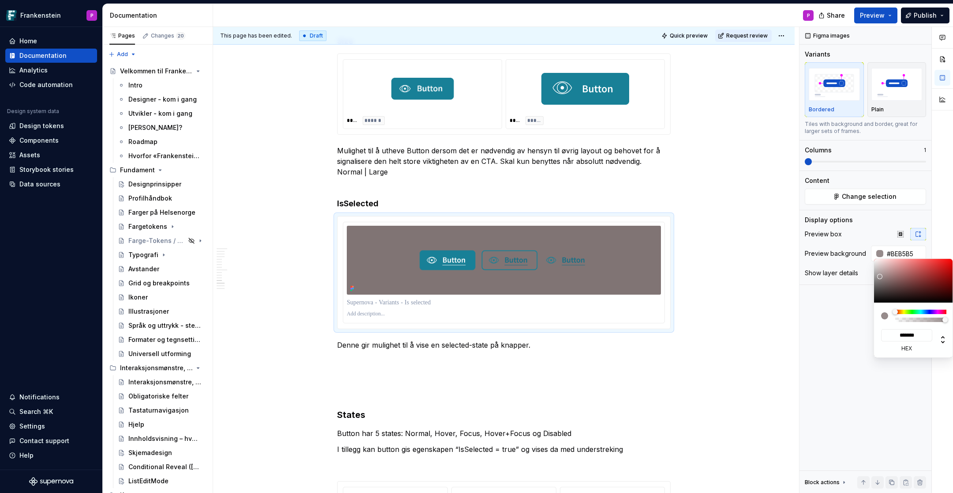
type input "*******"
type input "#DAD5D5"
type input "*******"
type input "#DFDBDB"
type input "*******"
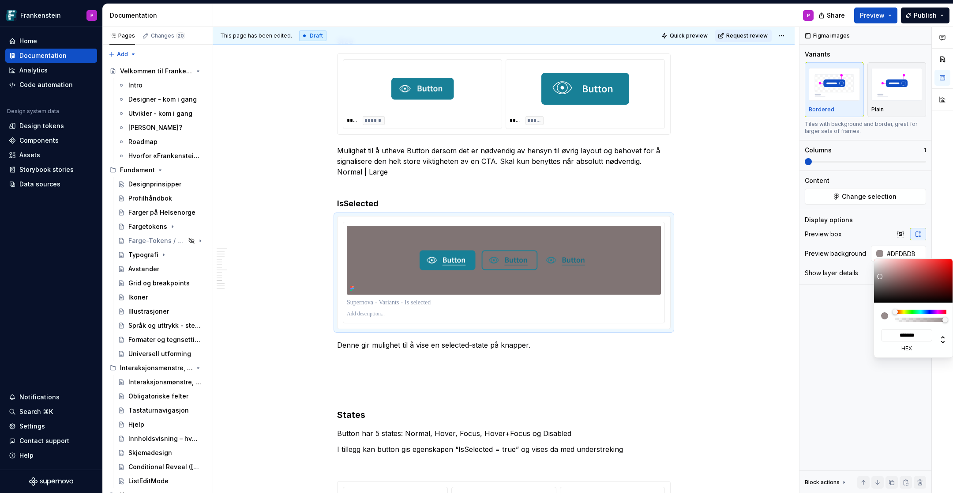
type input "#E7E3E3"
type input "*******"
type input "#F1EFEF"
type input "*******"
type input "#F9F9F9"
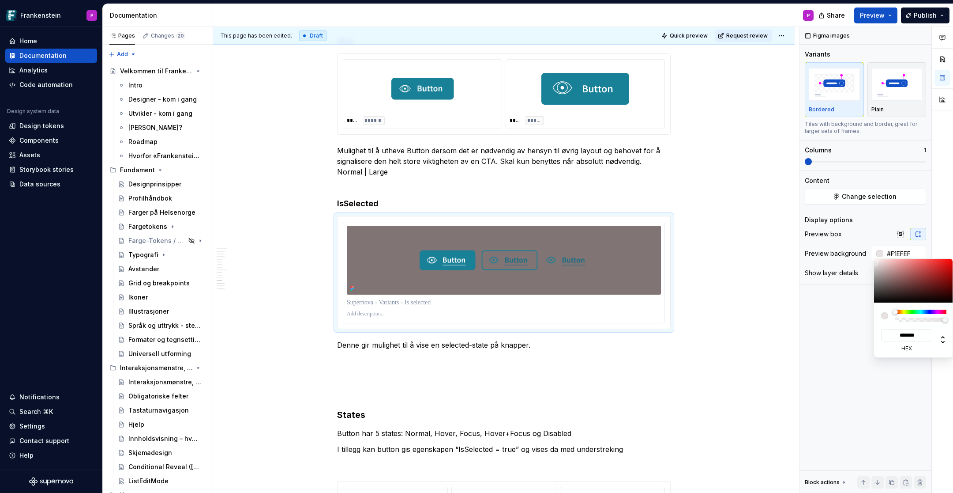
type input "*******"
type input "#FFFFFF"
type input "*******"
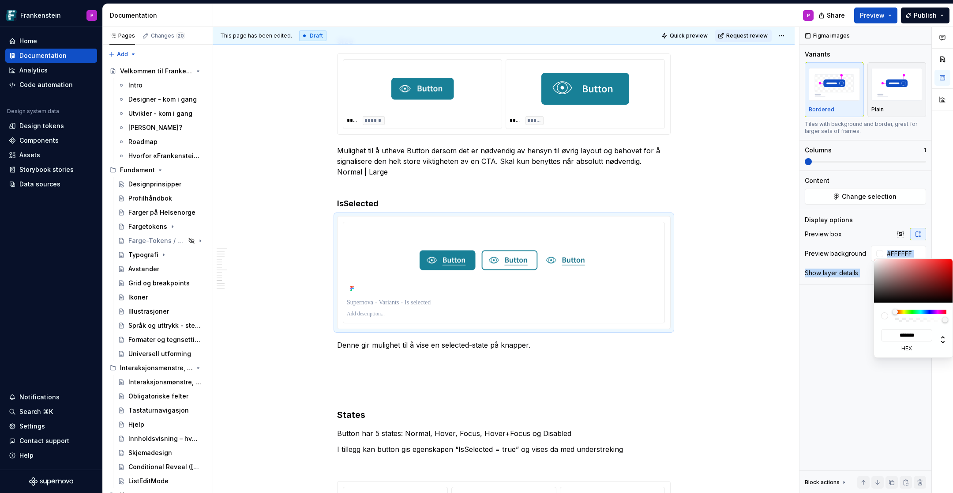
drag, startPoint x: 881, startPoint y: 280, endPoint x: 870, endPoint y: 256, distance: 26.5
click at [870, 256] on body "Frankenstein P Home Documentation Analytics Code automation Design system data …" at bounding box center [476, 246] width 953 height 493
click at [848, 318] on div "Comments Open comments No comments yet Select ‘Comment’ from the block context …" at bounding box center [877, 260] width 154 height 466
click at [843, 300] on div "Comments Open comments No comments yet Select ‘Comment’ from the block context …" at bounding box center [877, 260] width 154 height 466
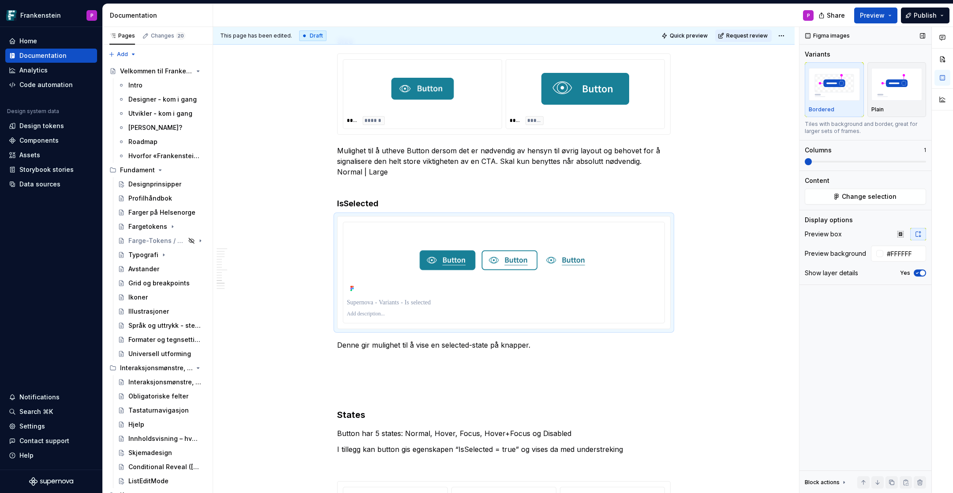
click at [917, 271] on icon "button" at bounding box center [917, 272] width 7 height 5
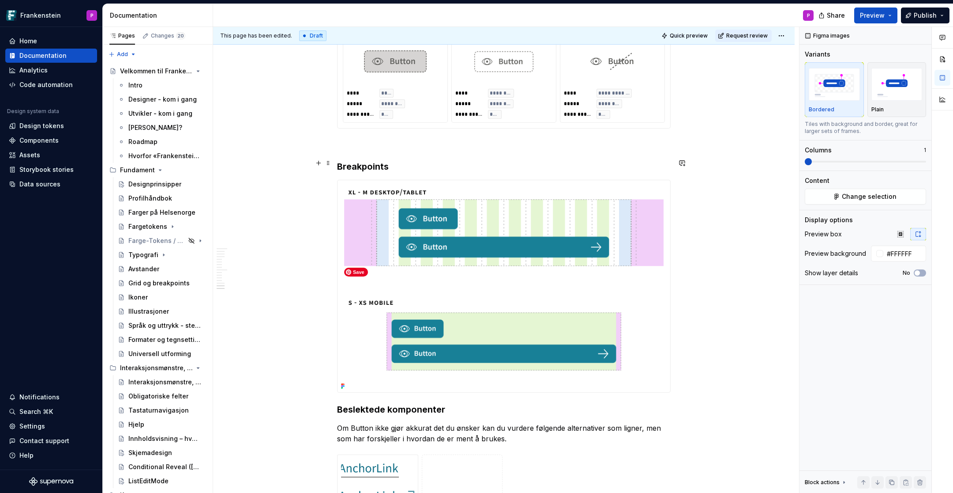
scroll to position [4055, 0]
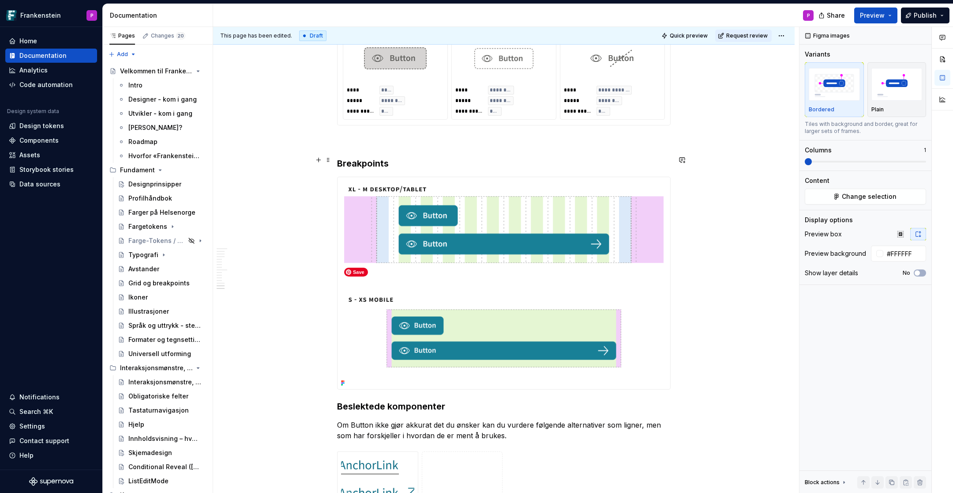
click at [554, 219] on img at bounding box center [504, 283] width 333 height 212
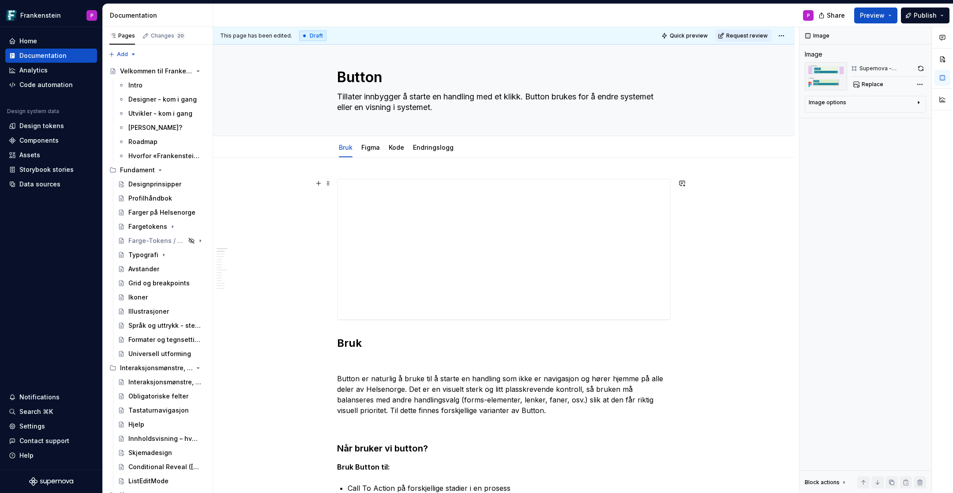
scroll to position [0, 0]
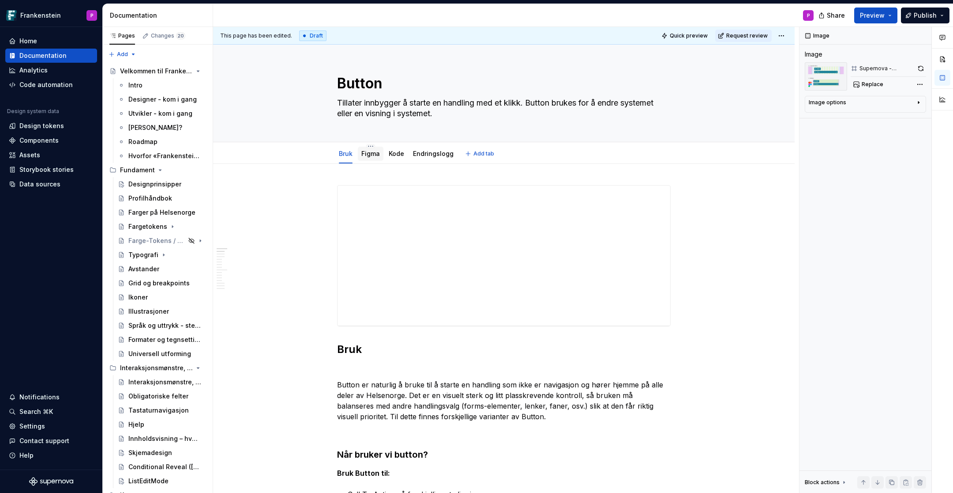
click at [374, 157] on div "Figma" at bounding box center [370, 153] width 19 height 9
click at [373, 153] on link "Figma" at bounding box center [370, 154] width 19 height 8
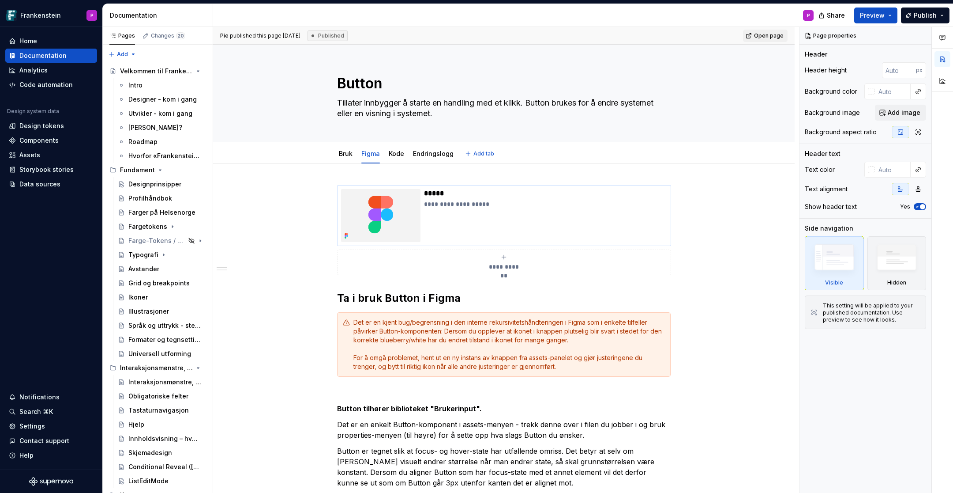
type textarea "*"
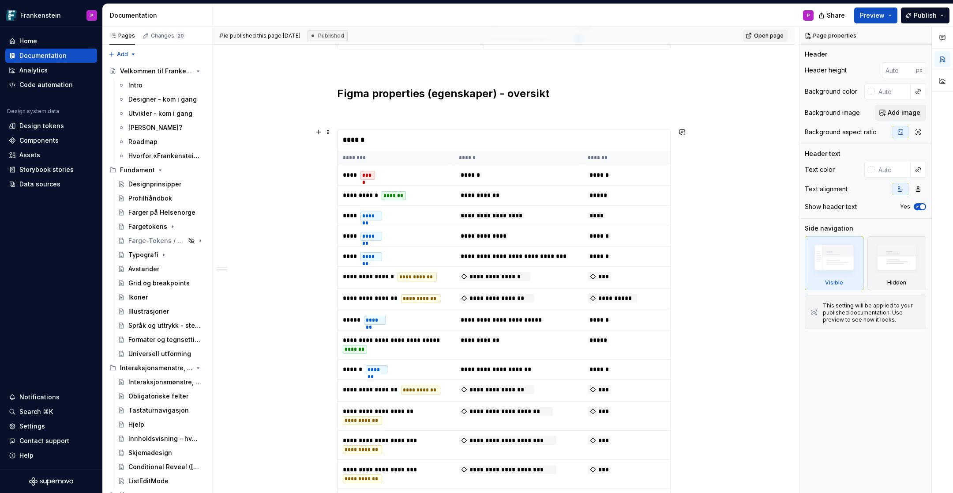
scroll to position [784, 0]
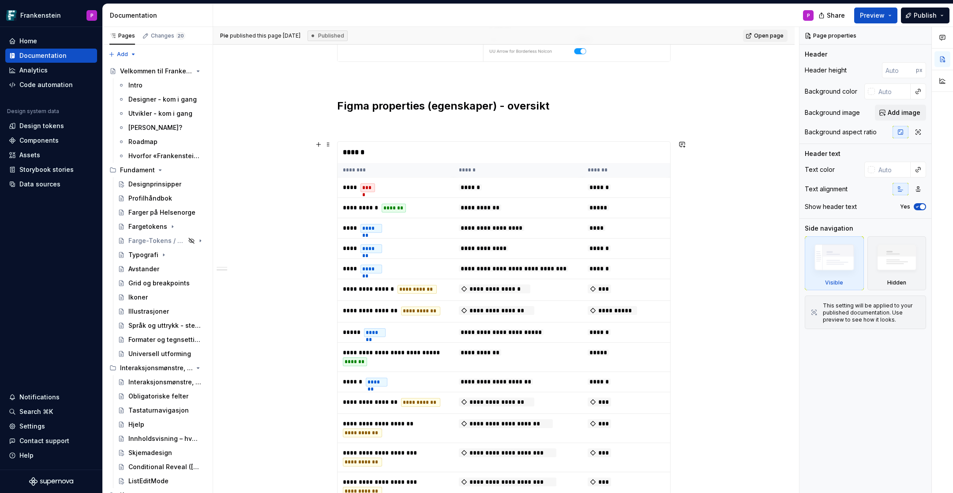
click at [384, 147] on div "******" at bounding box center [504, 152] width 333 height 21
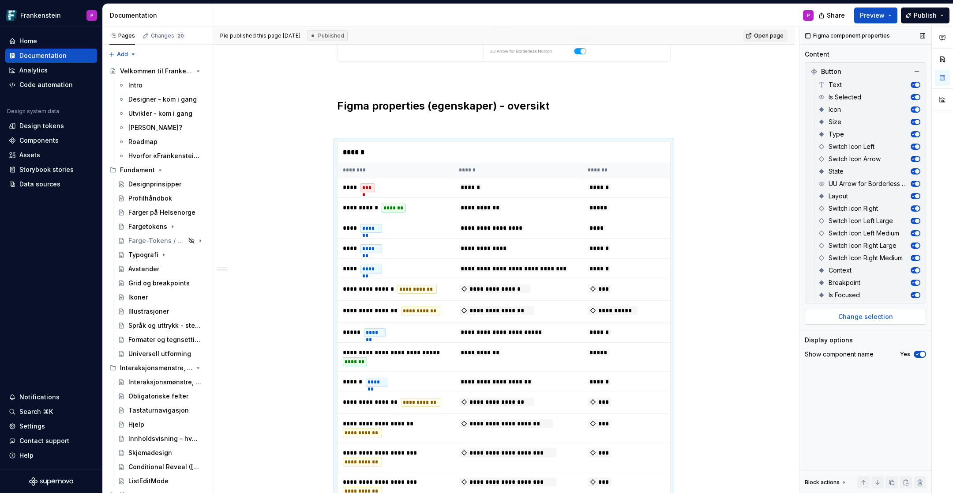
click at [833, 316] on button "Change selection" at bounding box center [865, 316] width 121 height 16
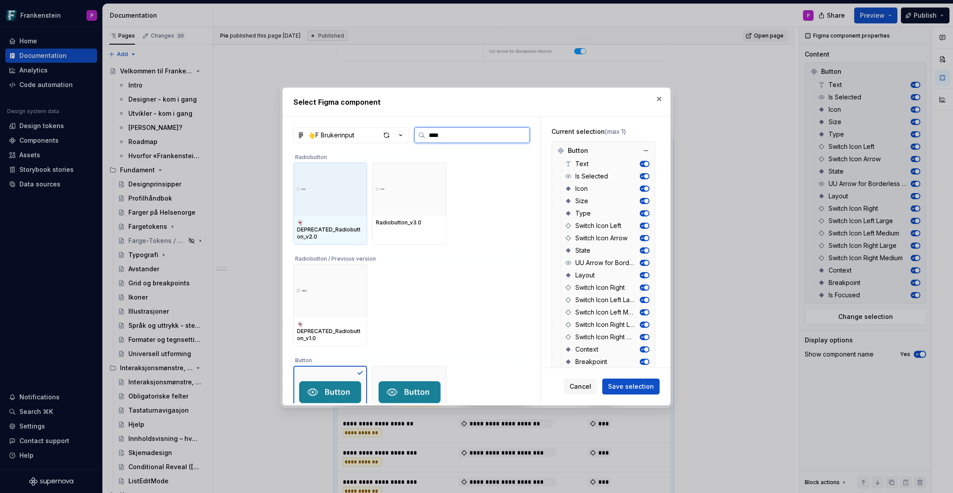
type input "*****"
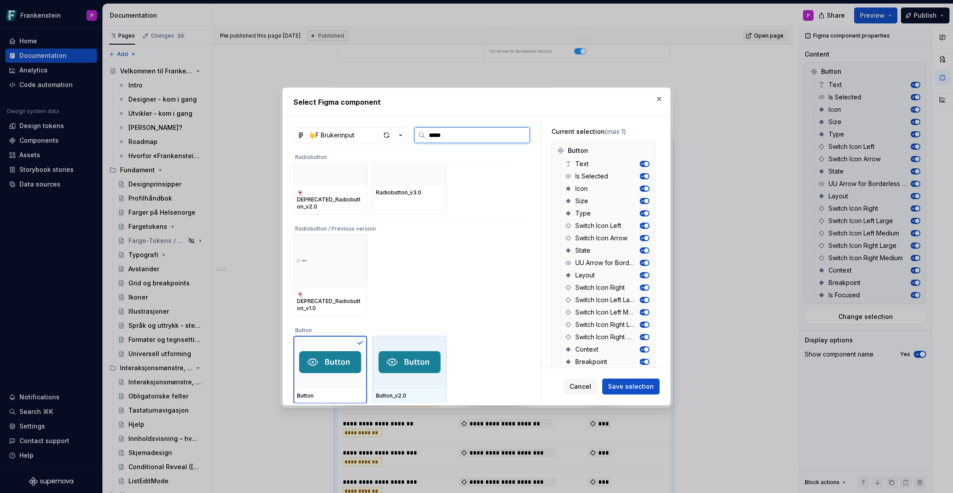
click at [430, 342] on div at bounding box center [409, 361] width 74 height 53
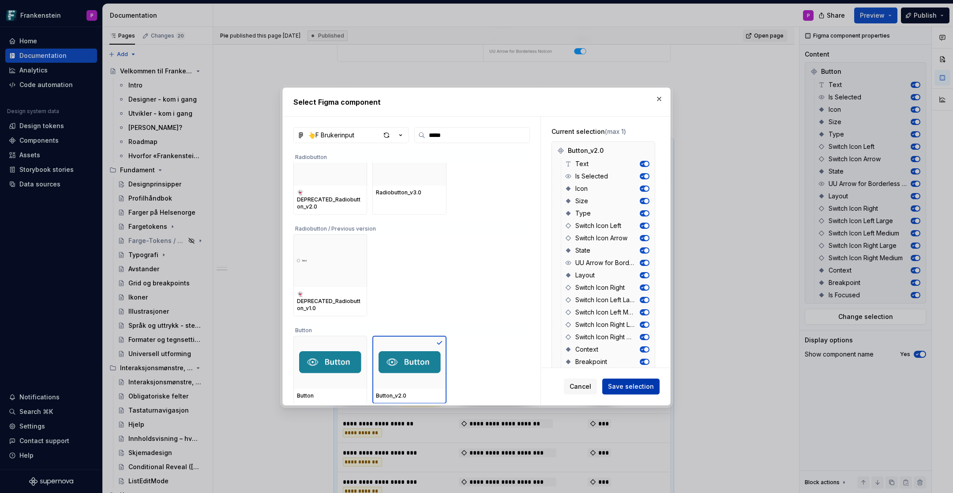
click at [631, 383] on span "Save selection" at bounding box center [631, 386] width 46 height 9
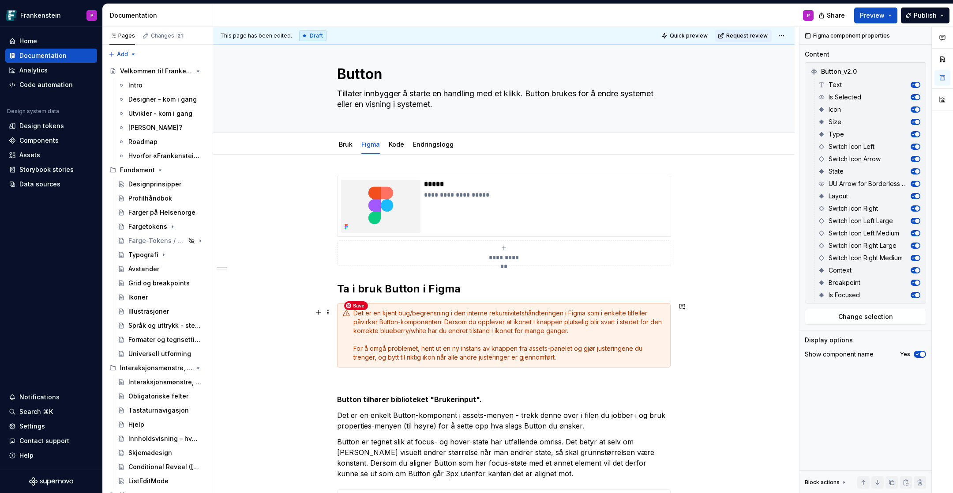
scroll to position [0, 0]
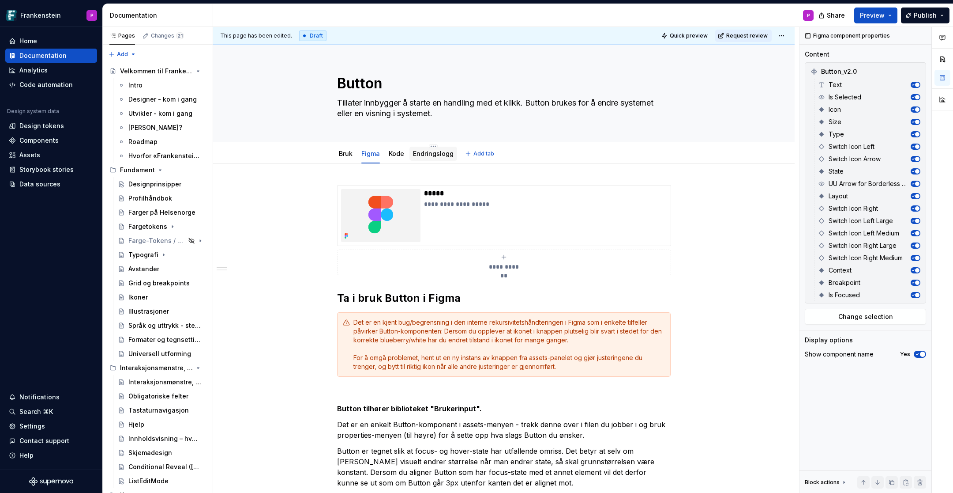
click at [427, 153] on link "Endringslogg" at bounding box center [433, 154] width 41 height 8
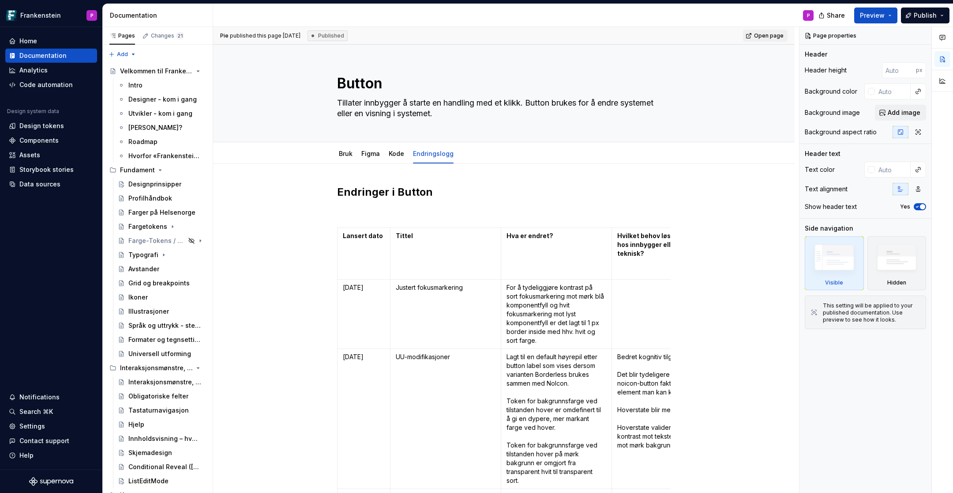
type textarea "*"
click at [350, 286] on p "[DATE]" at bounding box center [364, 287] width 42 height 9
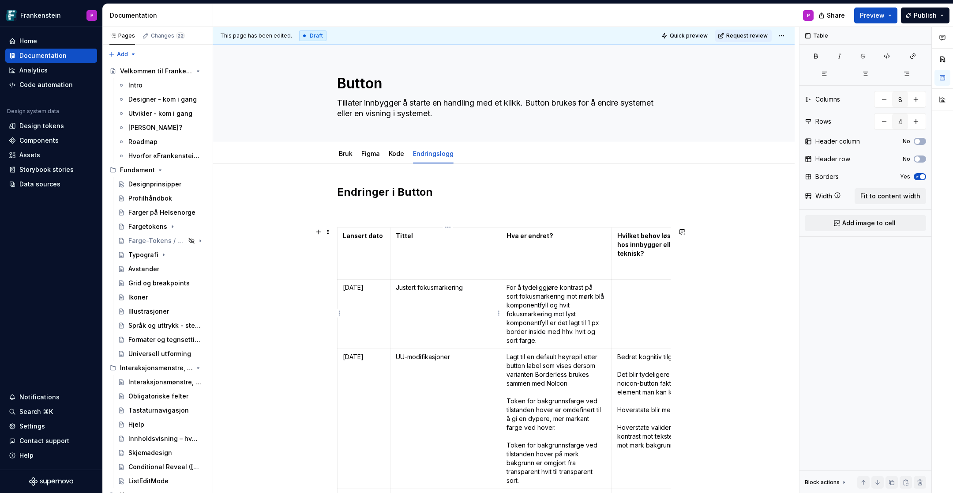
click at [474, 286] on p "Justert fokusmarkering" at bounding box center [446, 287] width 100 height 9
click at [547, 343] on p "For å tydeliggjøre kontrast på sort fokusmarkering mot mørk blå komponentfyll o…" at bounding box center [557, 314] width 100 height 62
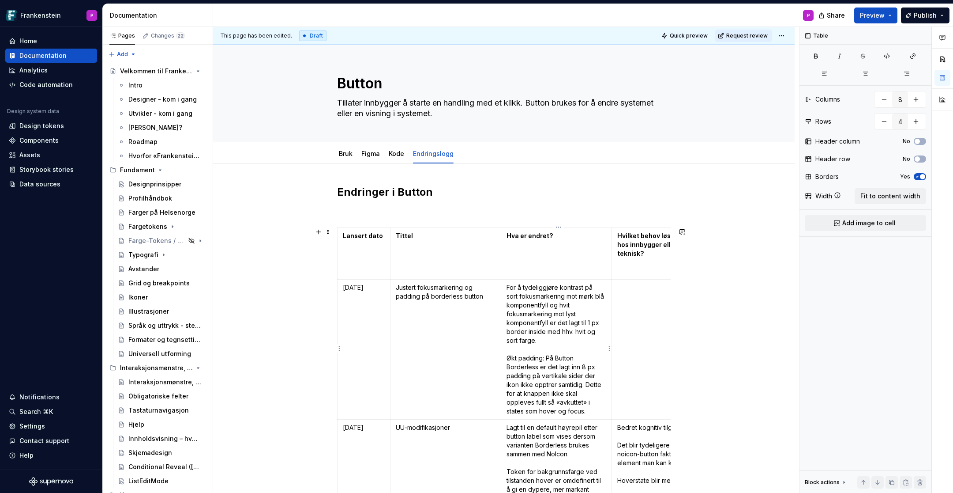
click at [509, 287] on p "For å tydeliggjøre kontrast på sort fokusmarkering mot mørk blå komponentfyll o…" at bounding box center [557, 349] width 100 height 132
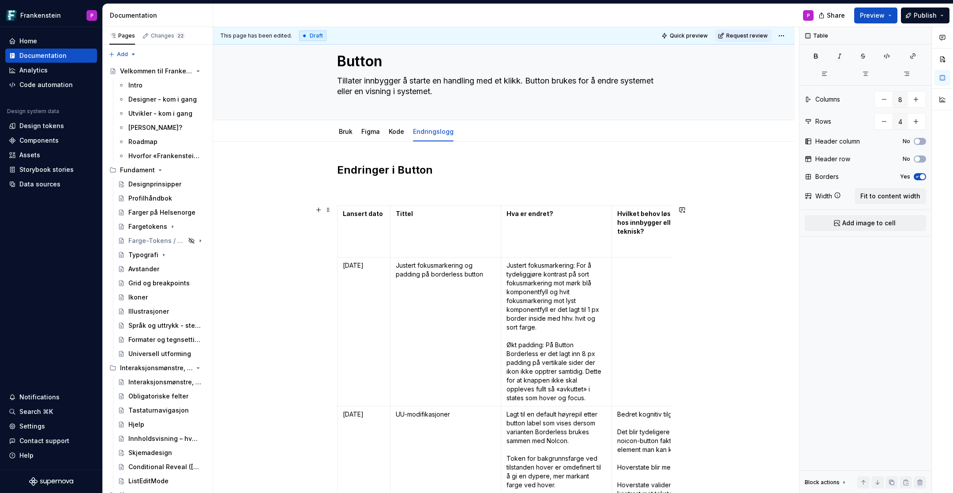
scroll to position [25, 0]
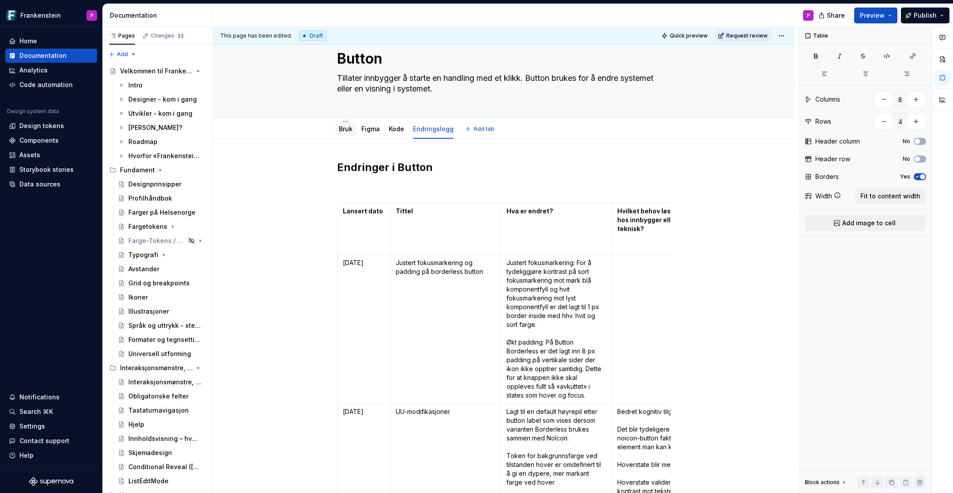
click at [346, 133] on div "Bruk" at bounding box center [345, 129] width 21 height 14
click at [346, 128] on link "Bruk" at bounding box center [346, 129] width 14 height 8
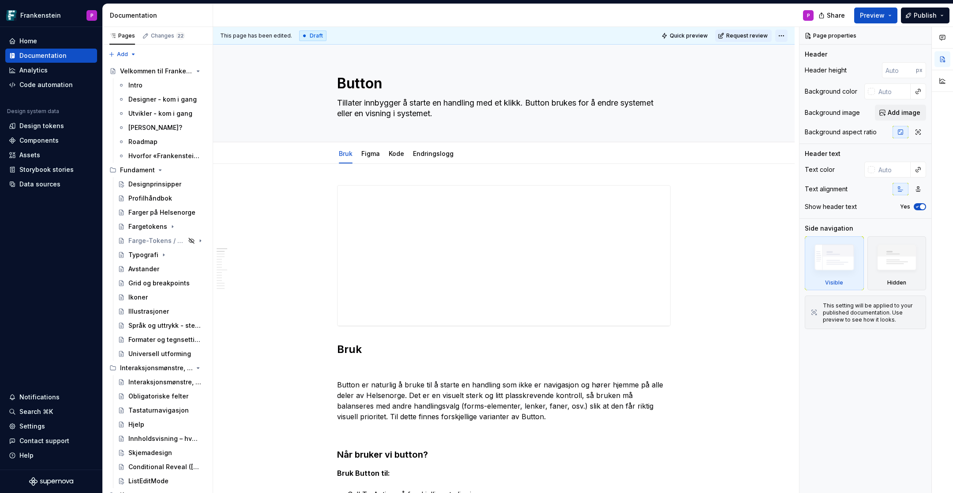
click at [784, 35] on html "Frankenstein P Home Documentation Analytics Code automation Design system data …" at bounding box center [476, 246] width 953 height 493
click at [880, 94] on icon at bounding box center [877, 97] width 7 height 7
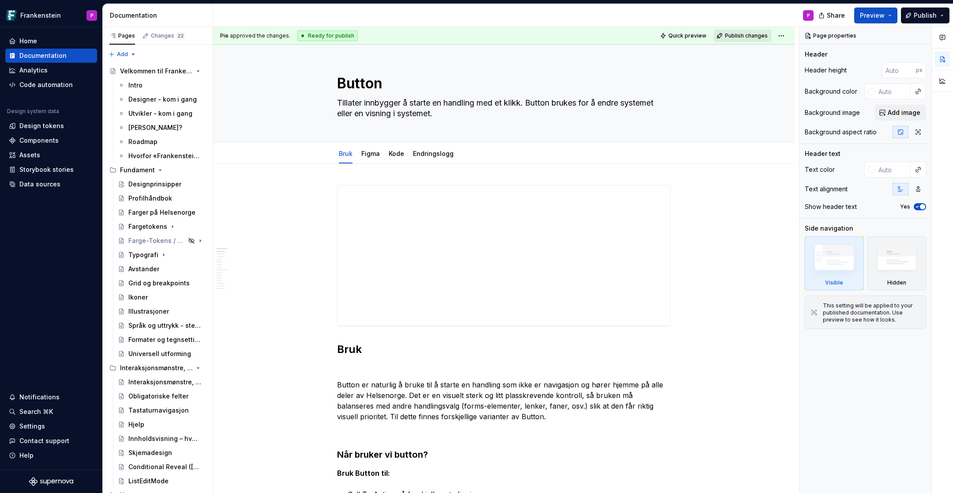
click at [741, 35] on span "Publish changes" at bounding box center [746, 35] width 43 height 7
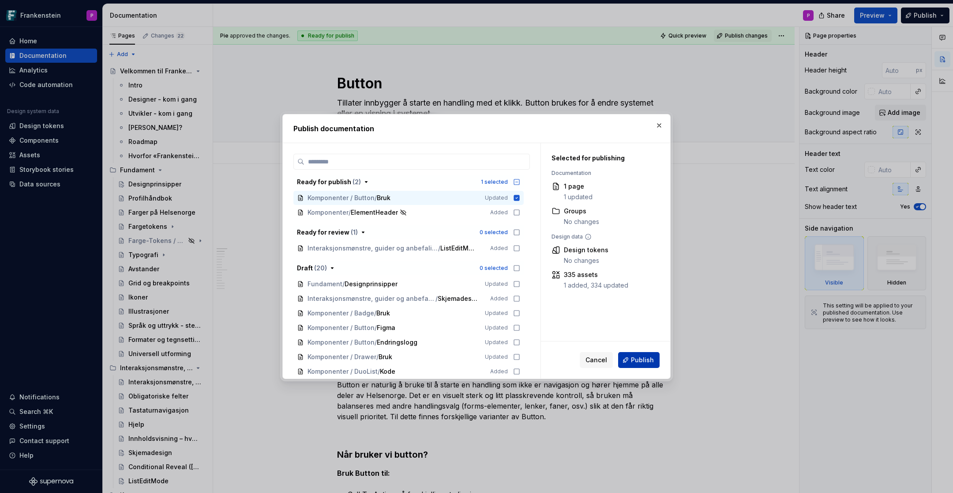
click at [633, 359] on span "Publish" at bounding box center [642, 359] width 23 height 9
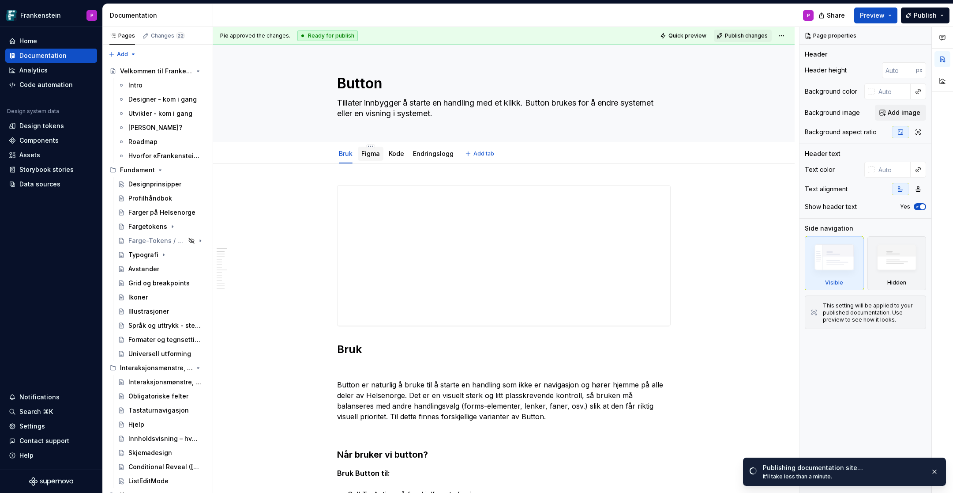
click at [375, 155] on link "Figma" at bounding box center [370, 154] width 19 height 8
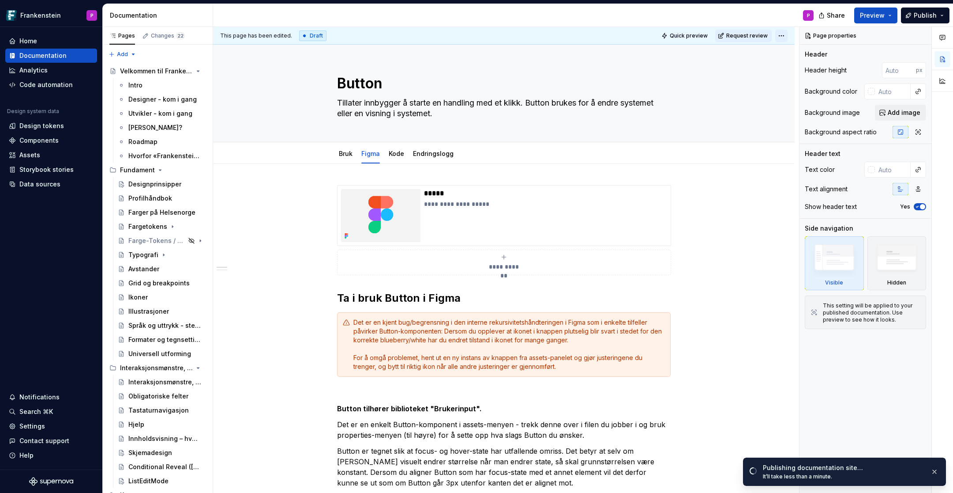
click at [786, 35] on html "Frankenstein P Home Documentation Analytics Code automation Design system data …" at bounding box center [476, 246] width 953 height 493
click at [888, 96] on div "Ready for publish" at bounding box center [914, 97] width 61 height 9
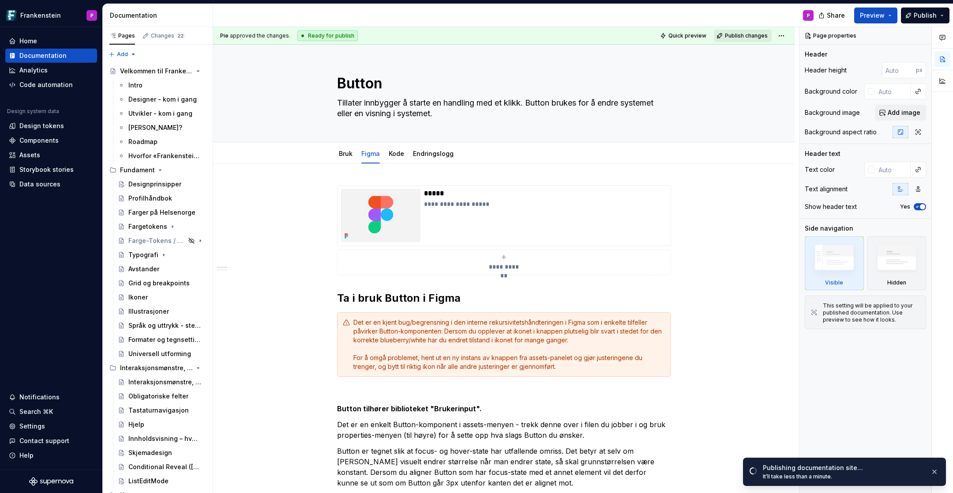
click at [756, 35] on span "Publish changes" at bounding box center [746, 35] width 43 height 7
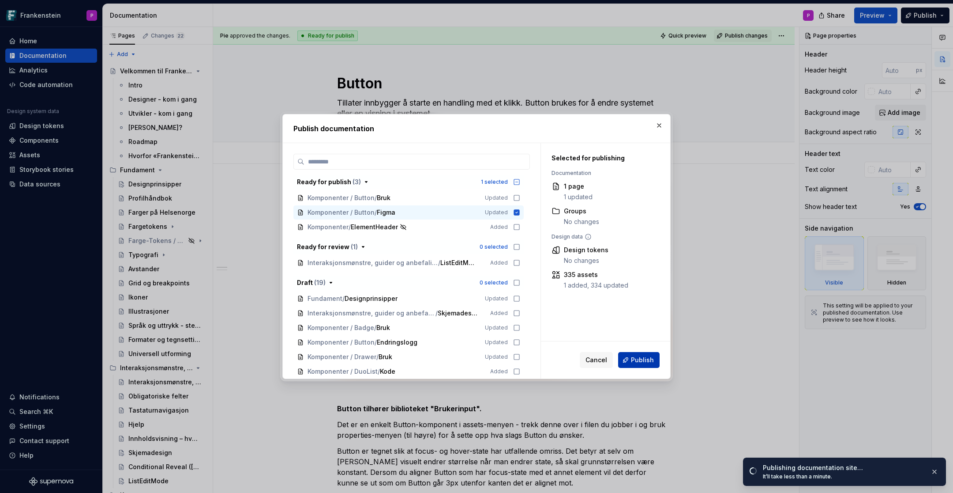
click at [633, 355] on span "Publish" at bounding box center [642, 359] width 23 height 9
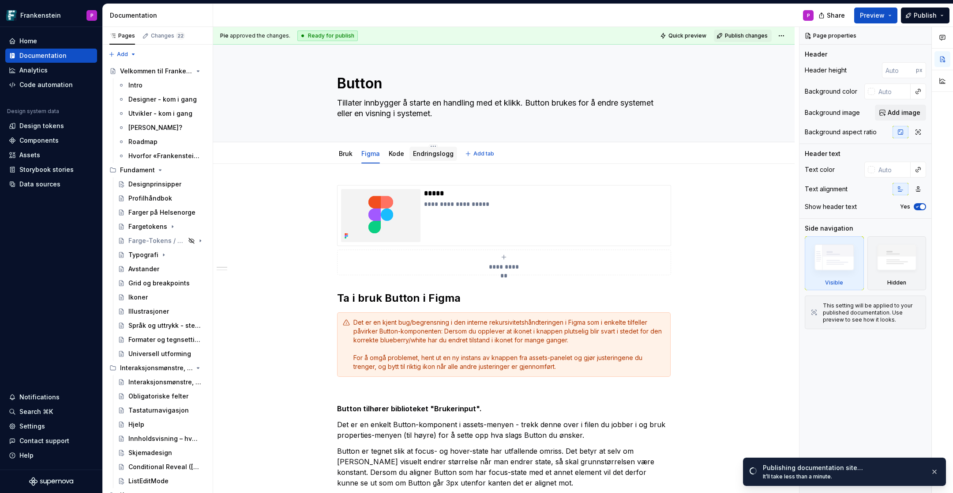
click at [428, 156] on link "Endringslogg" at bounding box center [433, 154] width 41 height 8
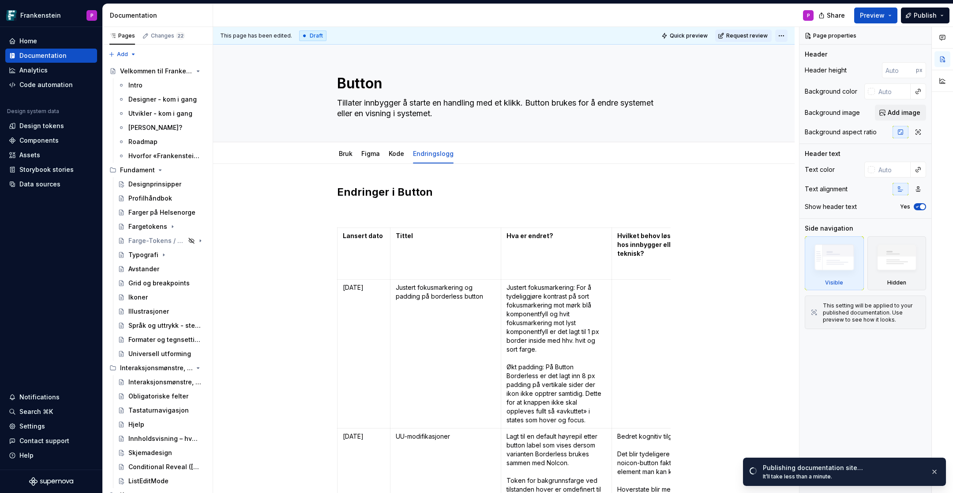
click at [784, 36] on html "Frankenstein P Home Documentation Analytics Code automation Design system data …" at bounding box center [476, 246] width 953 height 493
click at [888, 93] on div "Ready for publish" at bounding box center [914, 97] width 61 height 9
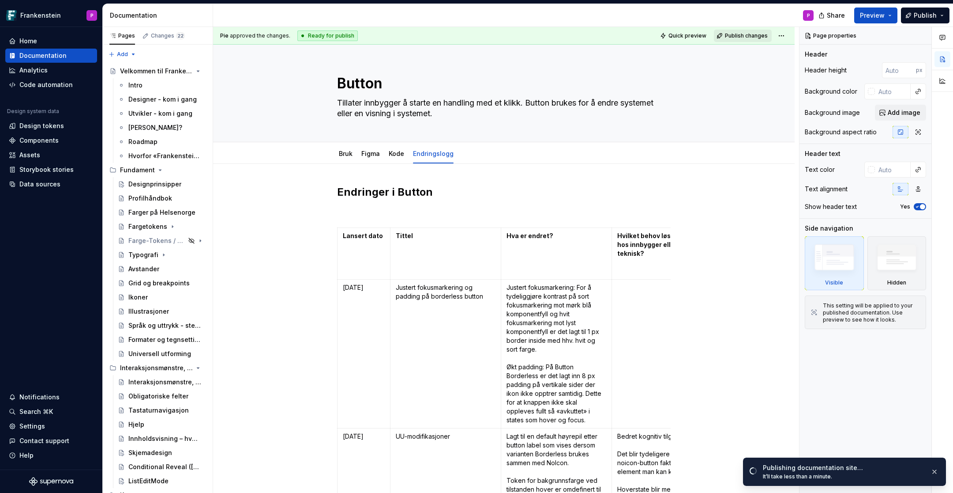
click at [738, 34] on span "Publish changes" at bounding box center [746, 35] width 43 height 7
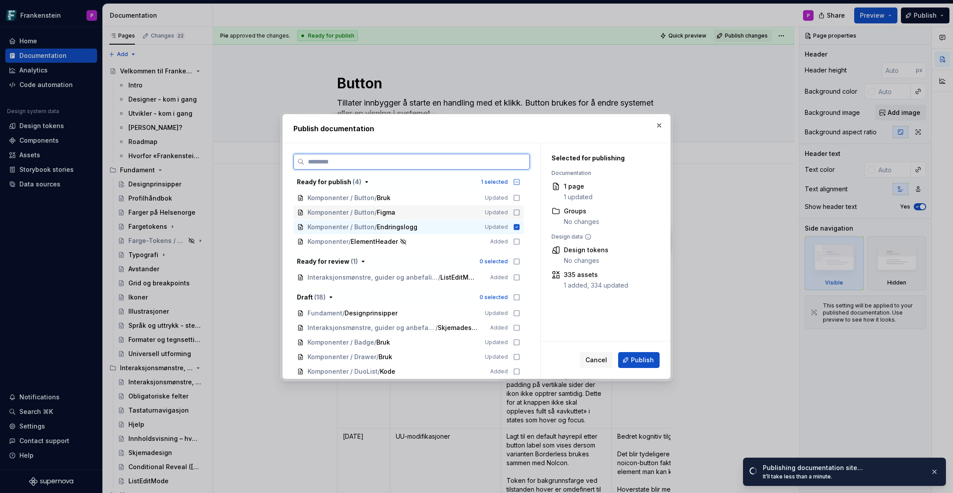
click at [520, 210] on icon at bounding box center [516, 212] width 7 height 7
click at [520, 198] on icon at bounding box center [516, 197] width 7 height 7
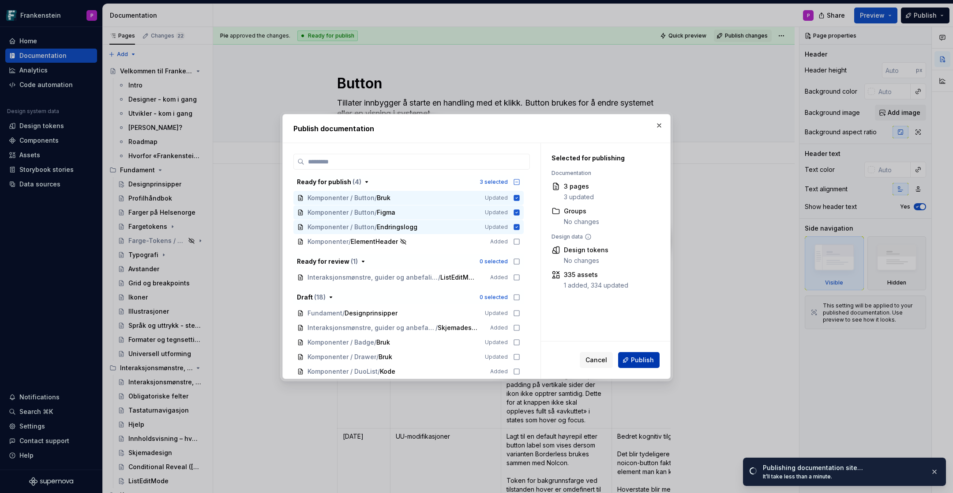
click at [639, 360] on span "Publish" at bounding box center [642, 359] width 23 height 9
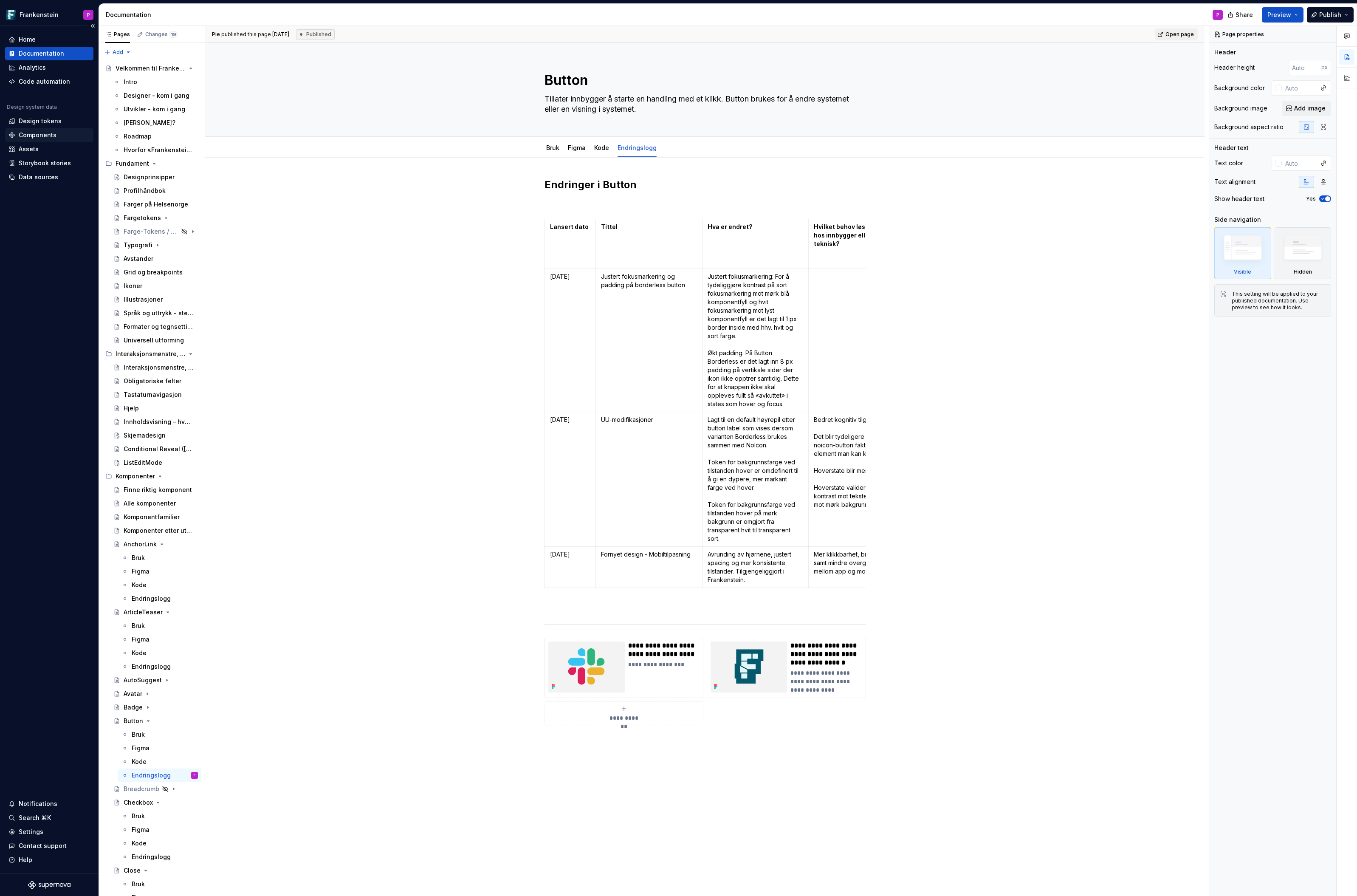
click at [38, 136] on div "Components" at bounding box center [37, 135] width 38 height 9
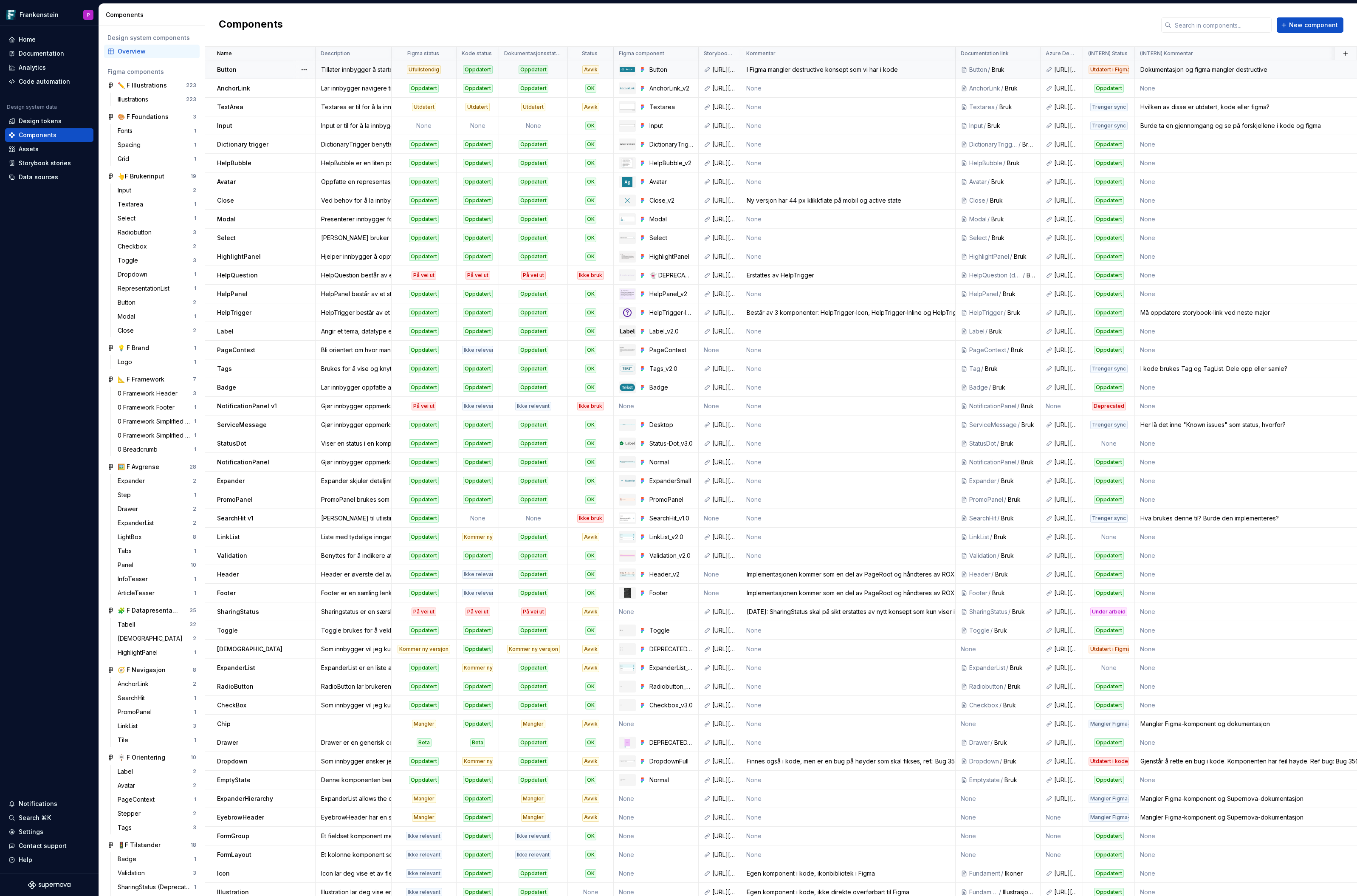
click at [917, 72] on div "Dokumentasjon og figma mangler destructive" at bounding box center [1301, 69] width 332 height 9
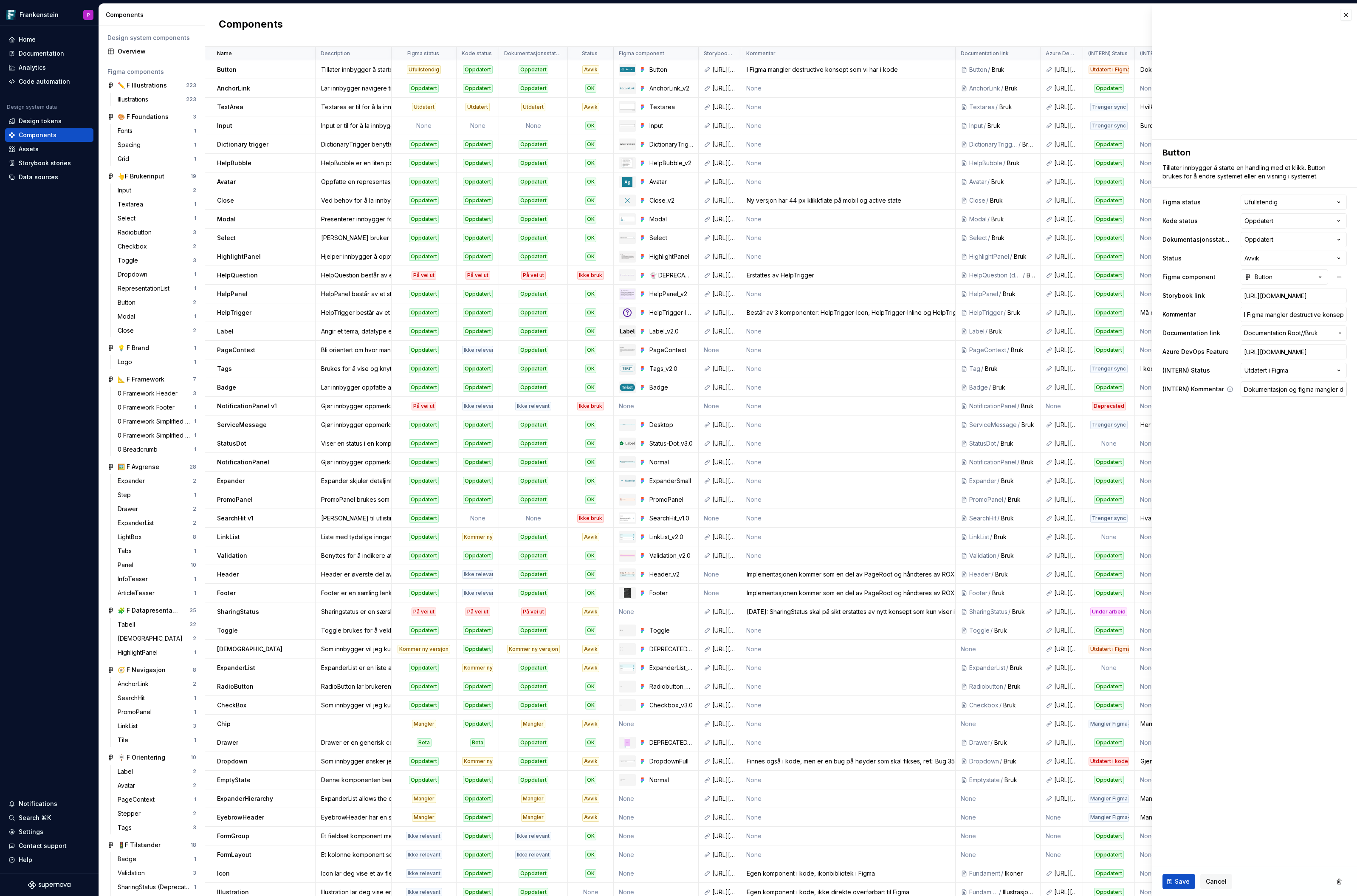
click at [917, 392] on input "Dokumentasjon og figma mangler destructive" at bounding box center [1293, 389] width 106 height 15
type textarea "*"
